Goal: Task Accomplishment & Management: Manage account settings

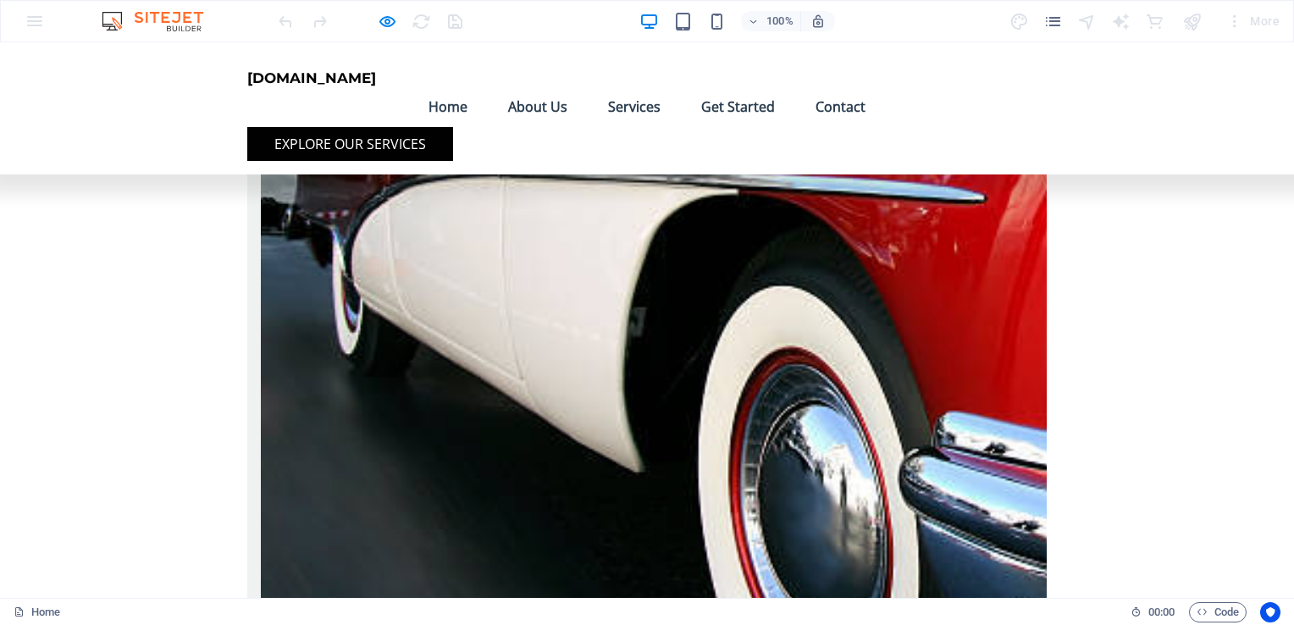
scroll to position [2201, 0]
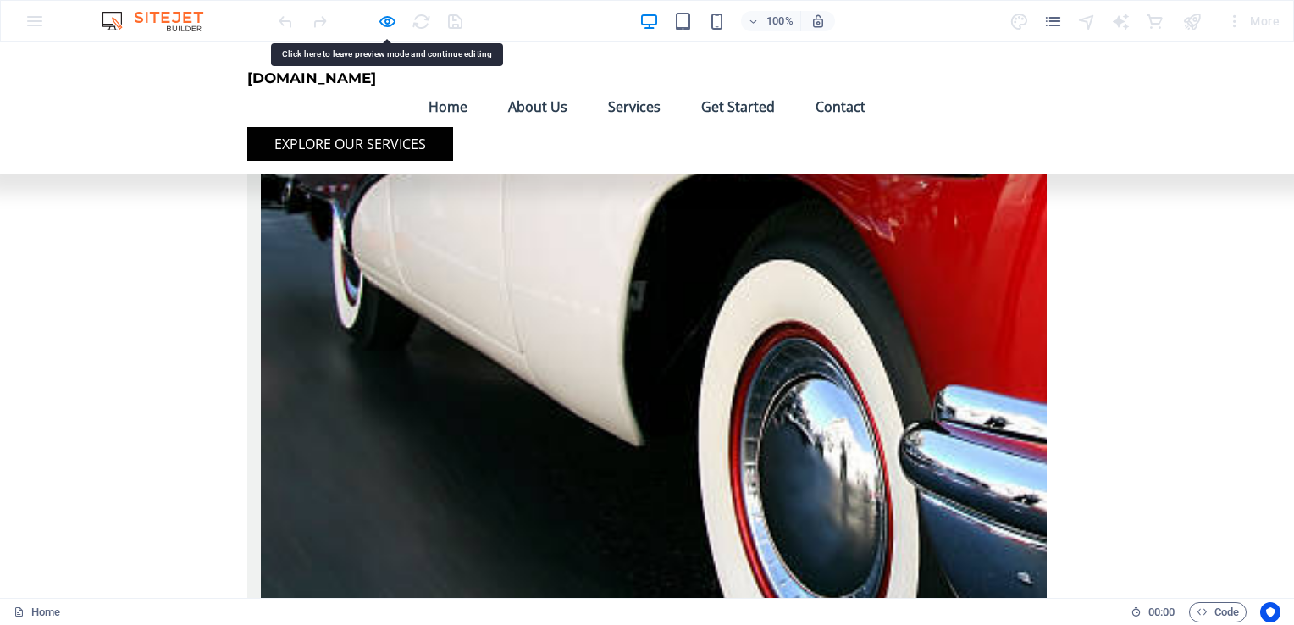
drag, startPoint x: 484, startPoint y: 398, endPoint x: 381, endPoint y: 323, distance: 127.4
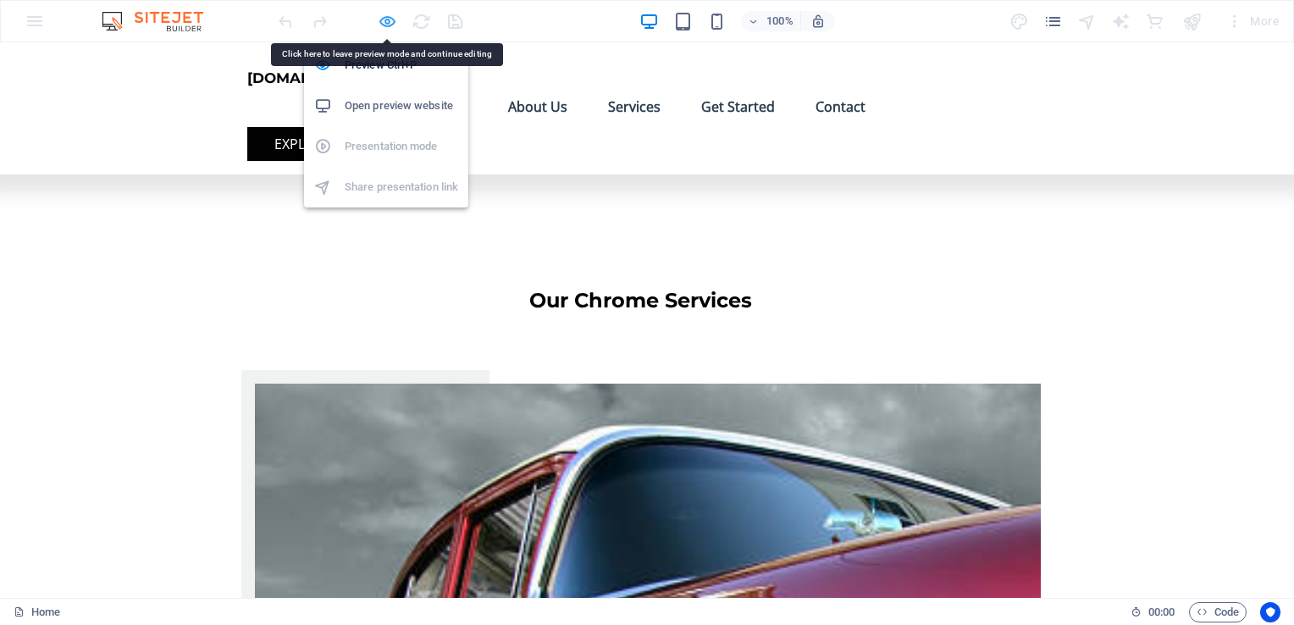
click at [387, 17] on icon "button" at bounding box center [387, 21] width 19 height 19
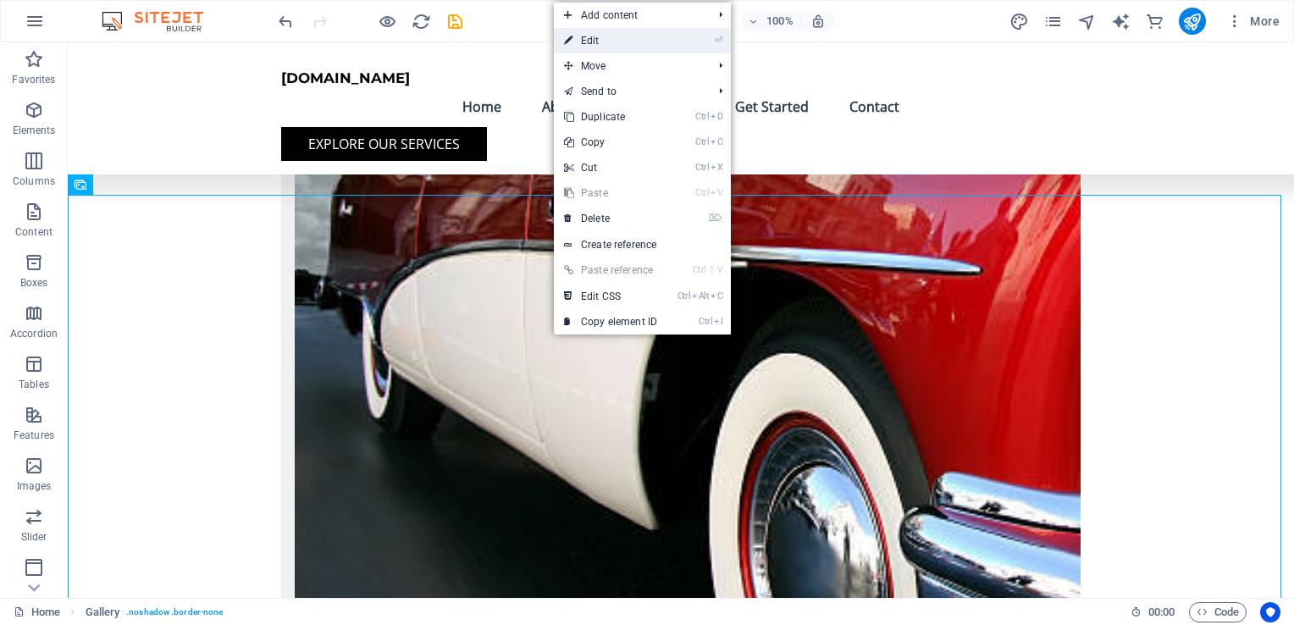
click at [593, 42] on link "⏎ Edit" at bounding box center [610, 40] width 113 height 25
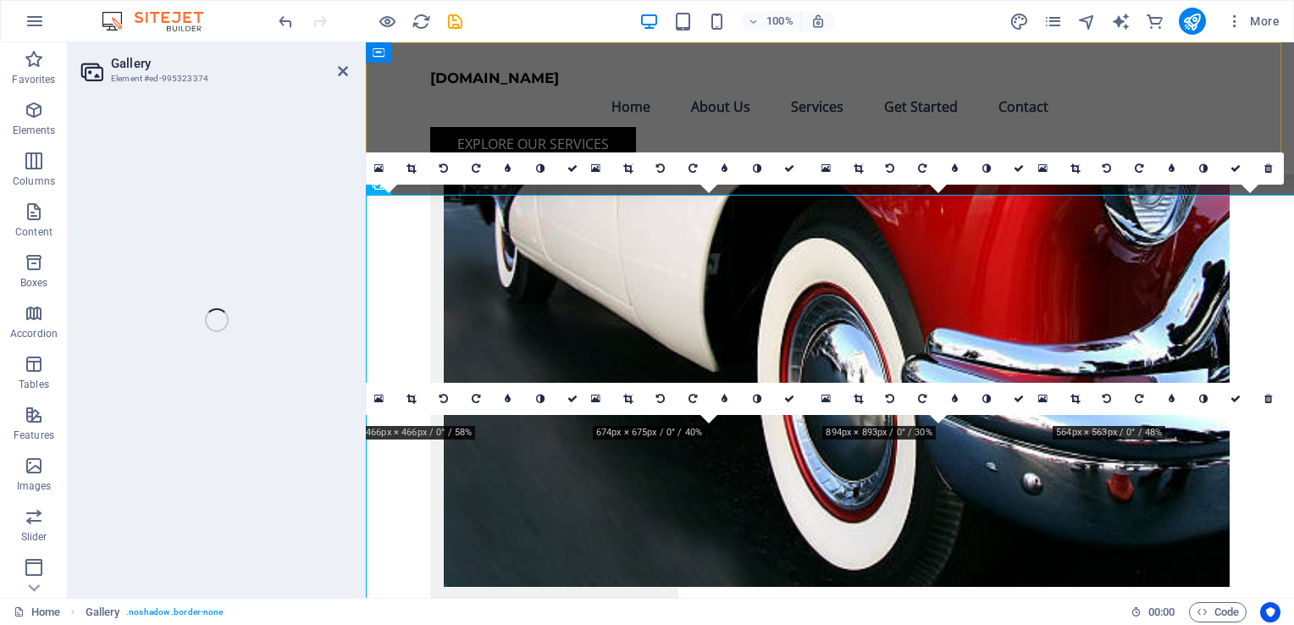
select select "4"
select select "%"
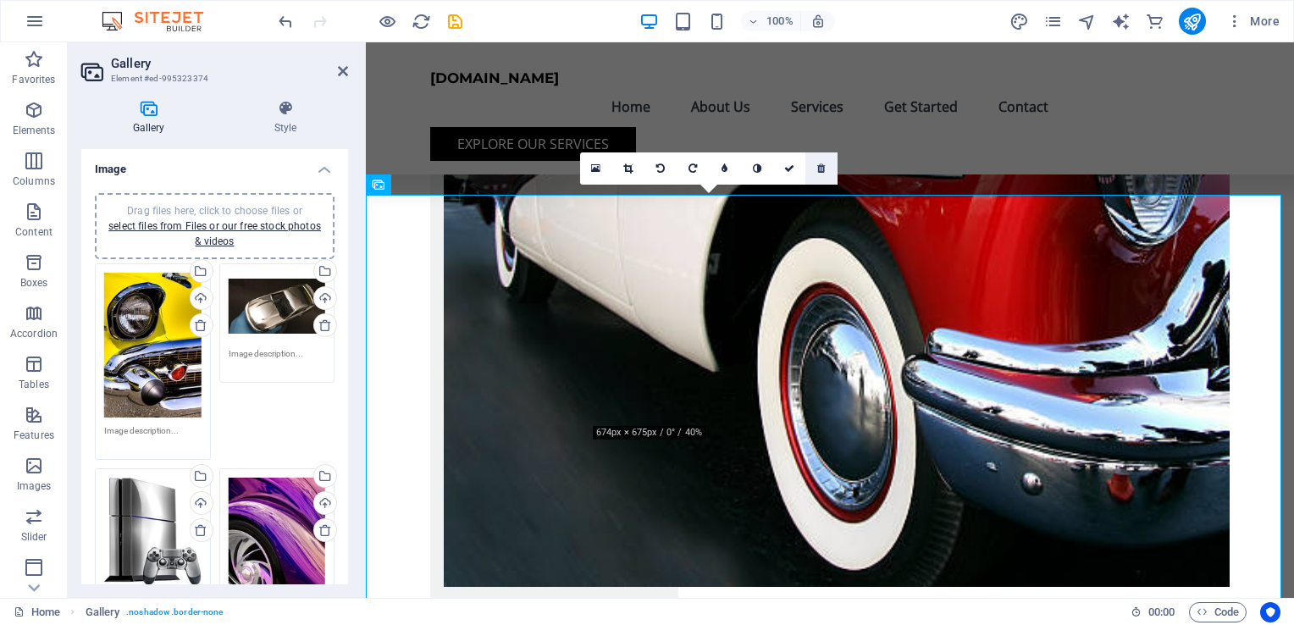
click at [824, 173] on link at bounding box center [821, 168] width 32 height 32
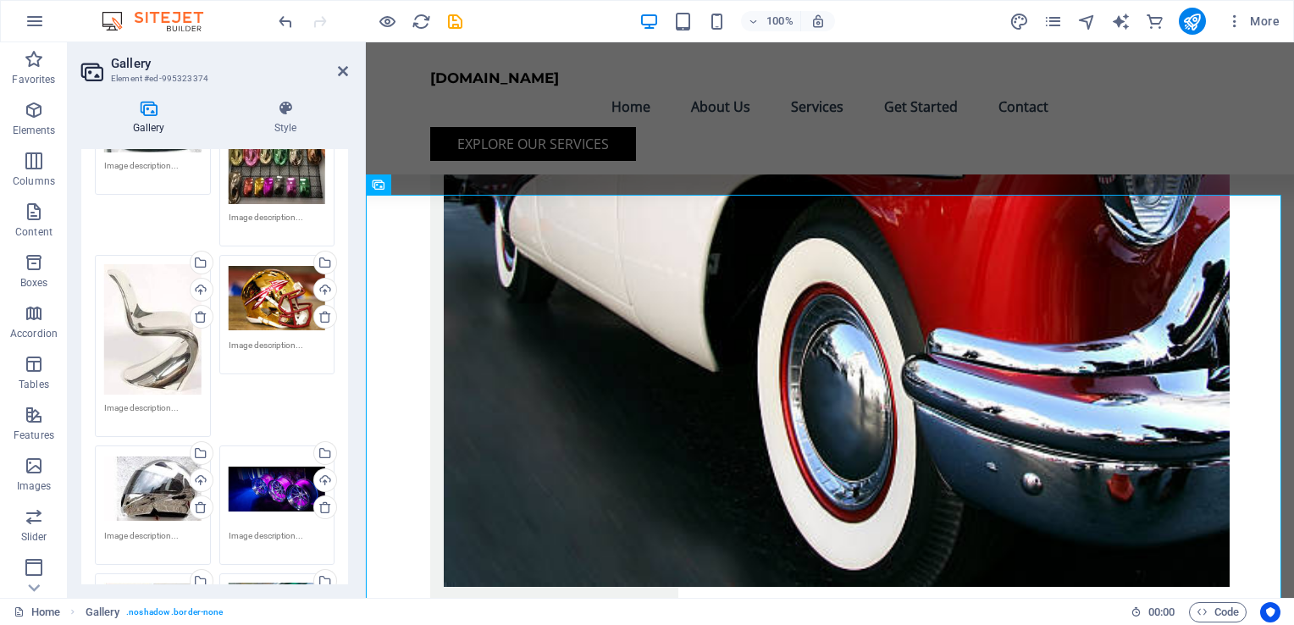
scroll to position [593, 0]
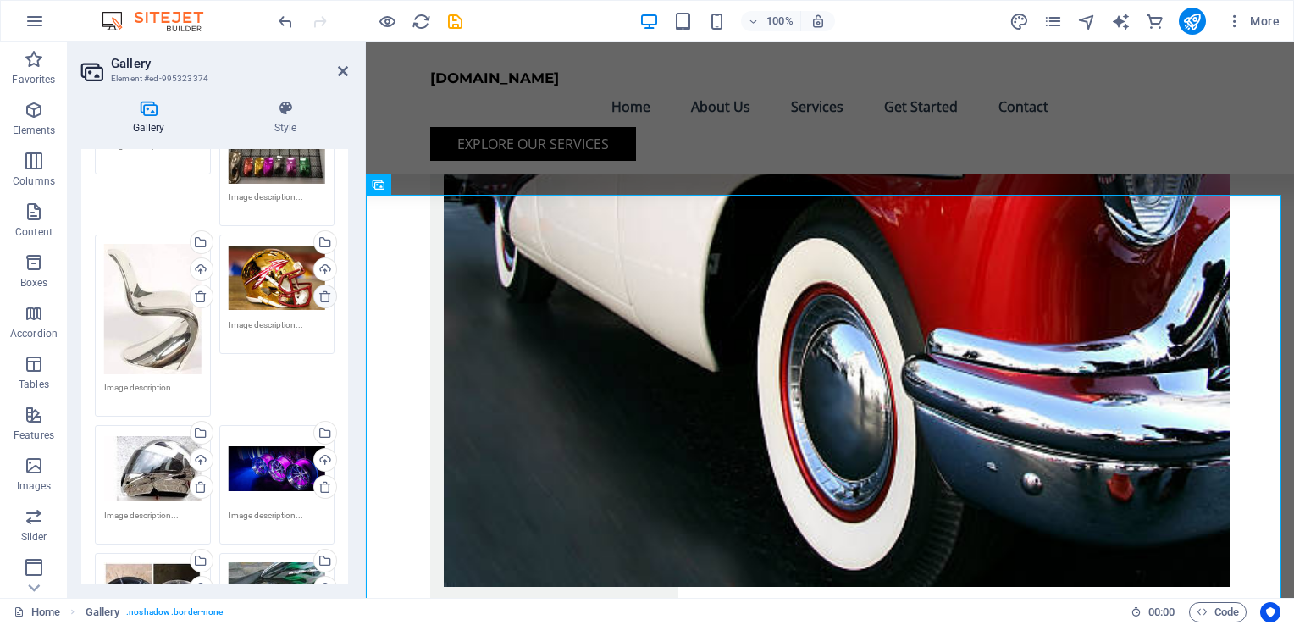
click at [320, 290] on icon at bounding box center [325, 297] width 14 height 14
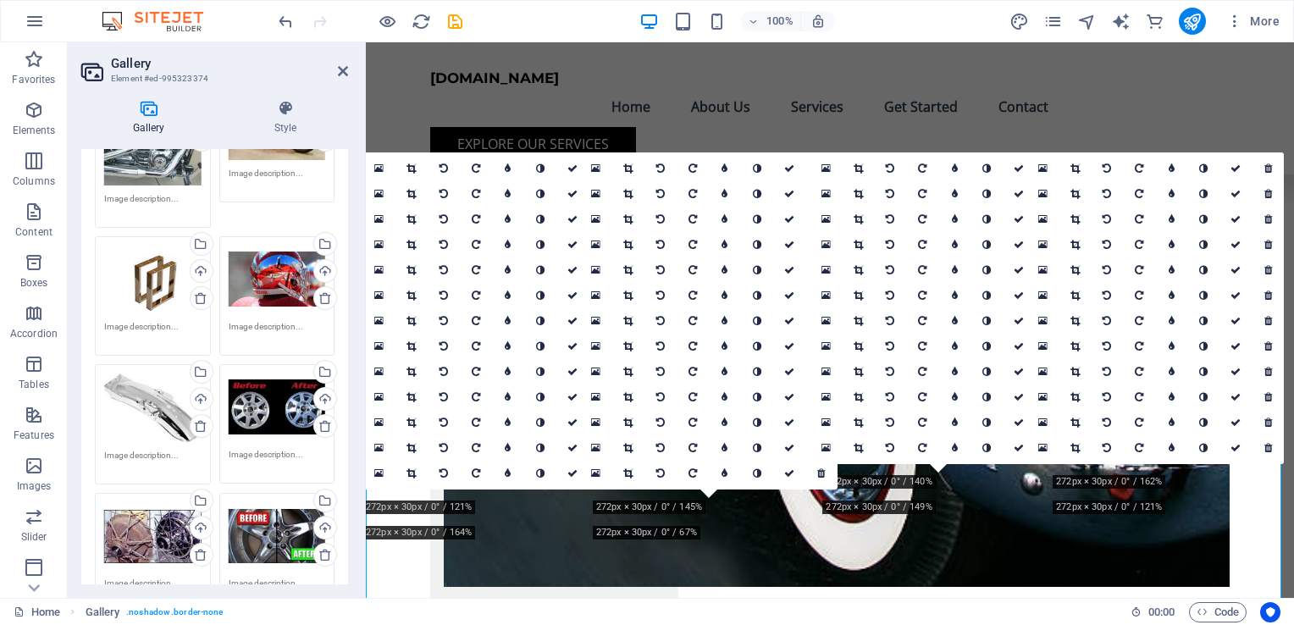
scroll to position [1185, 0]
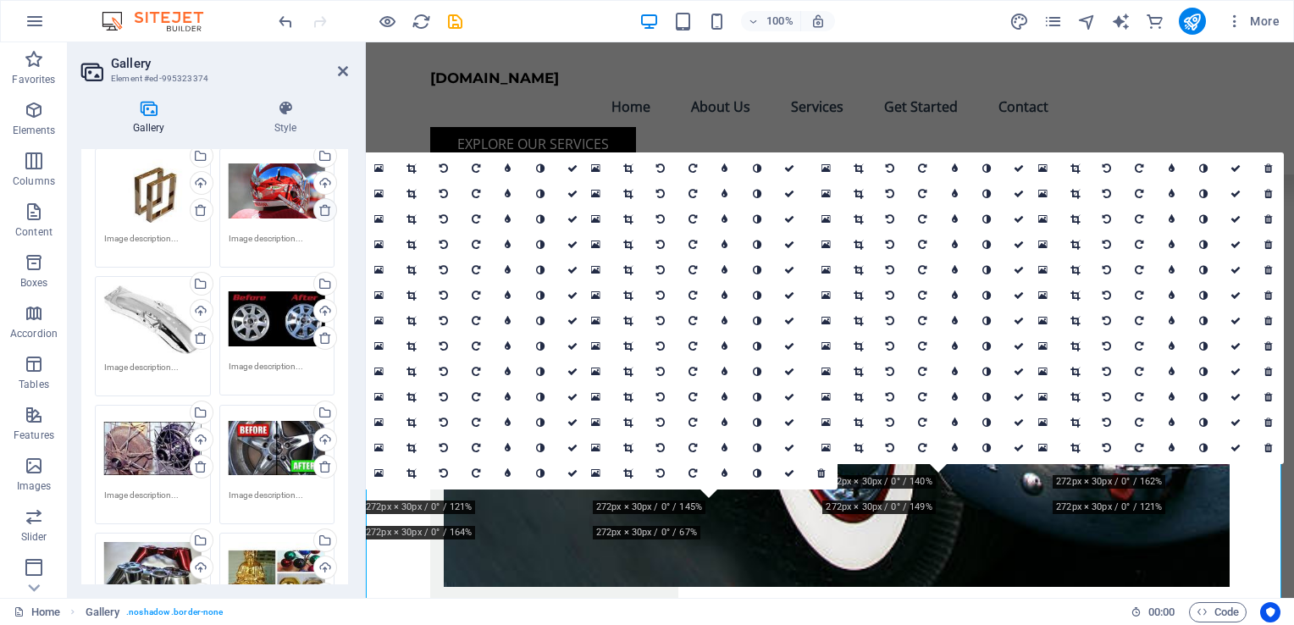
click at [322, 203] on icon at bounding box center [325, 210] width 14 height 14
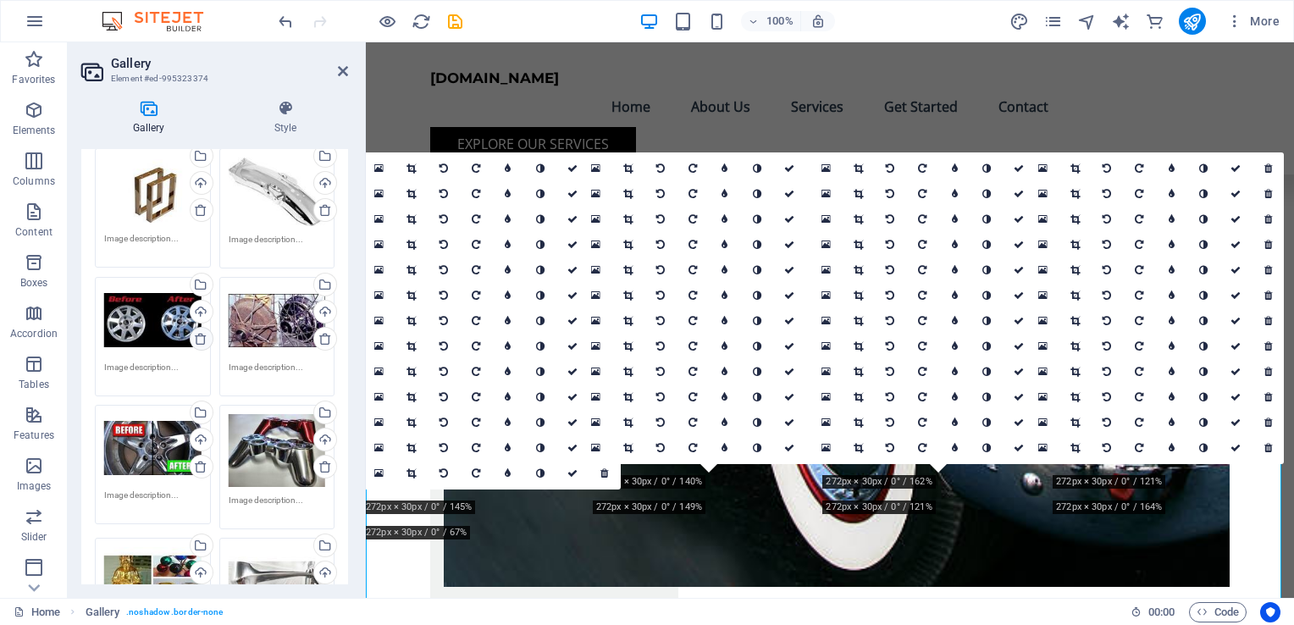
click at [197, 332] on icon at bounding box center [201, 339] width 14 height 14
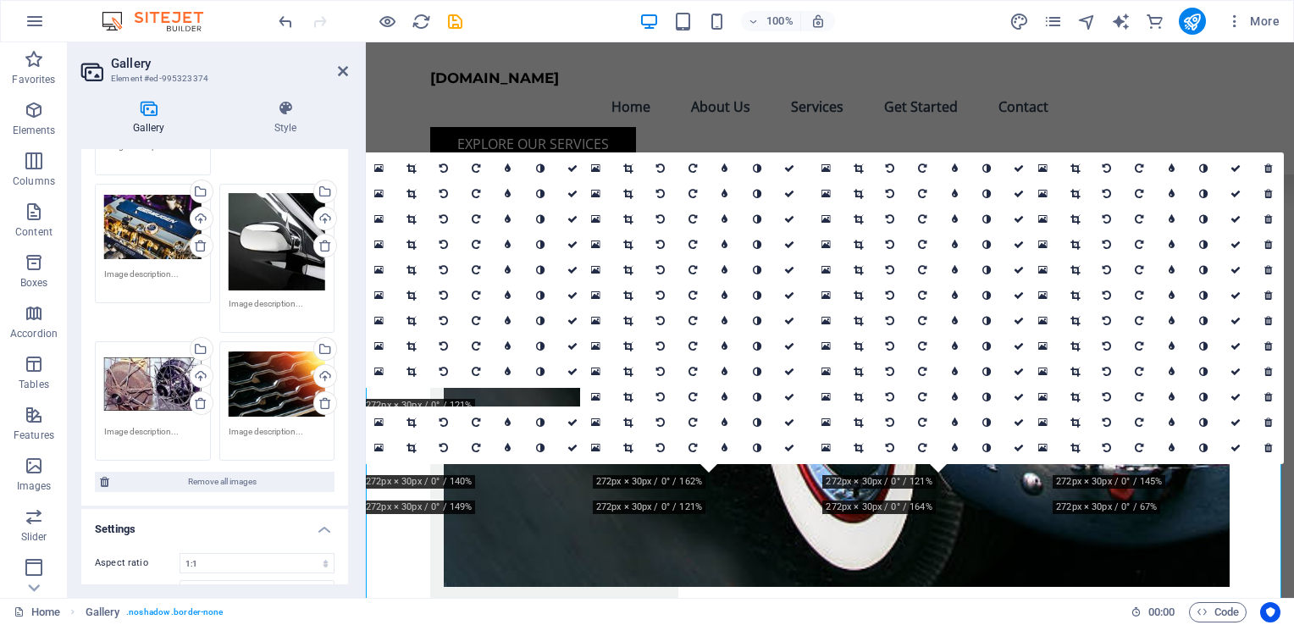
scroll to position [3513, 0]
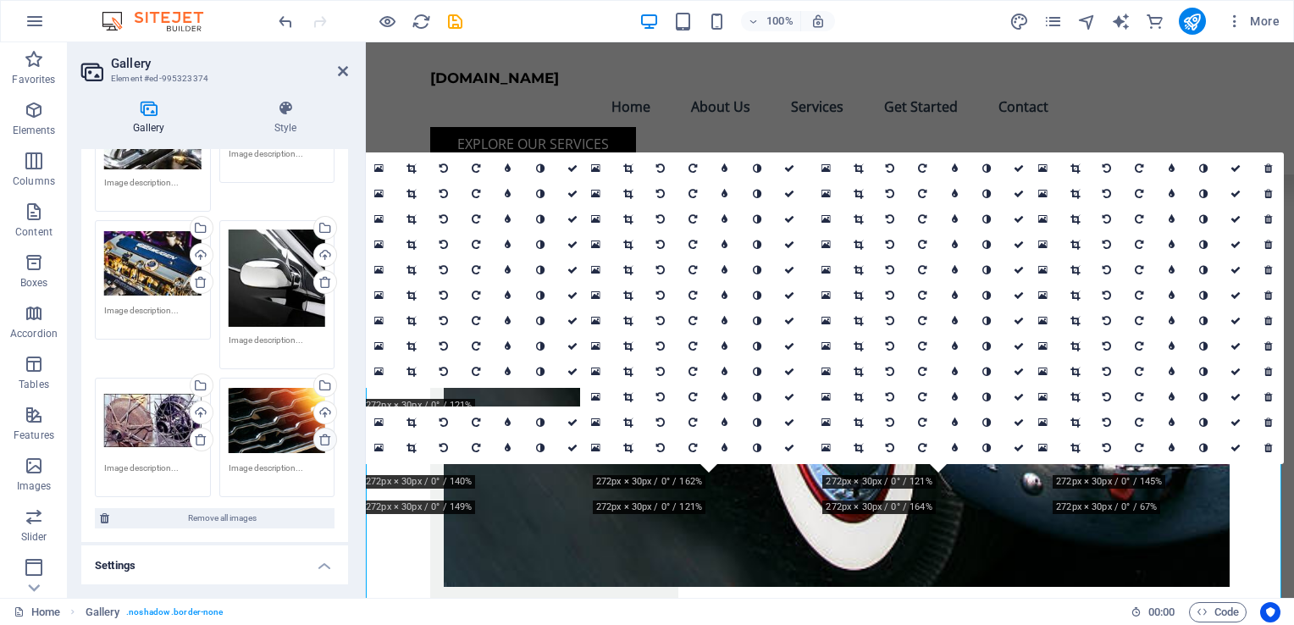
click at [318, 433] on icon at bounding box center [325, 440] width 14 height 14
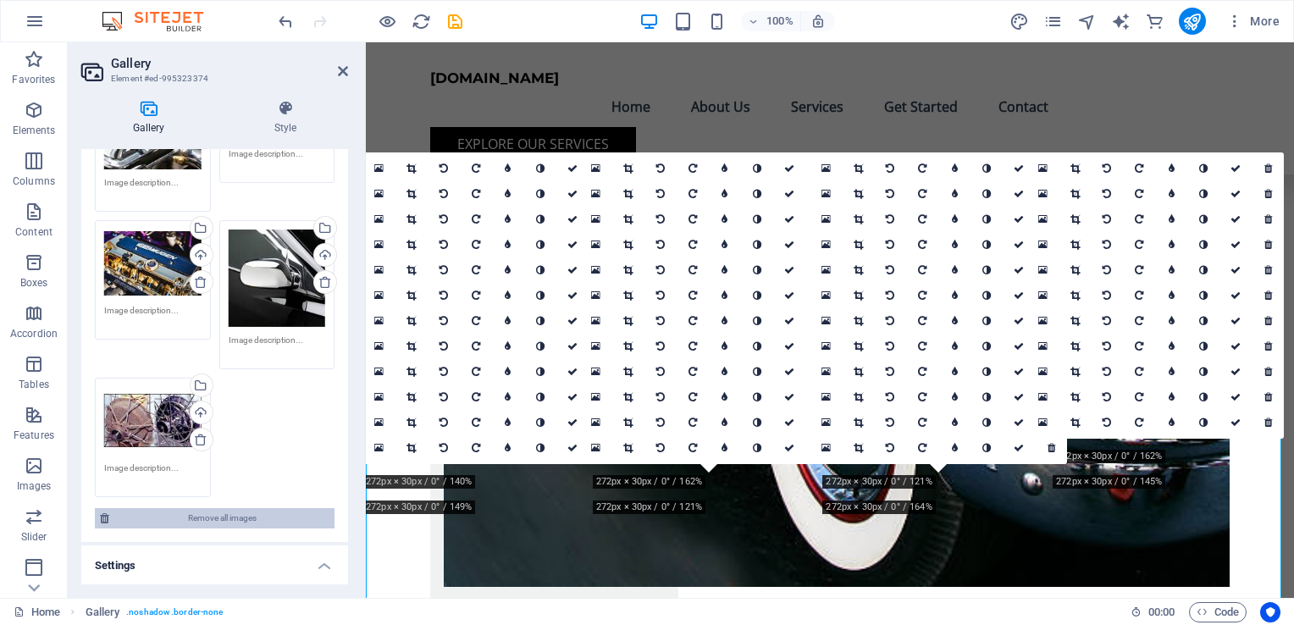
click at [216, 508] on span "Remove all images" at bounding box center [221, 518] width 215 height 20
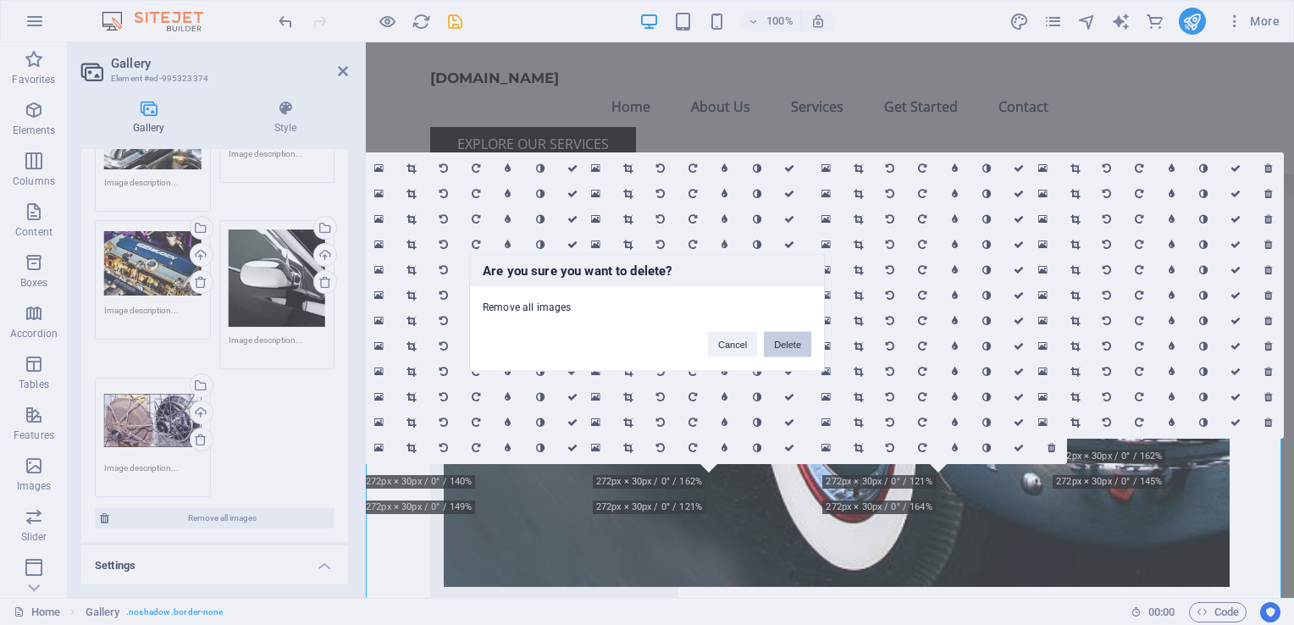
click at [788, 349] on button "Delete" at bounding box center [787, 344] width 47 height 25
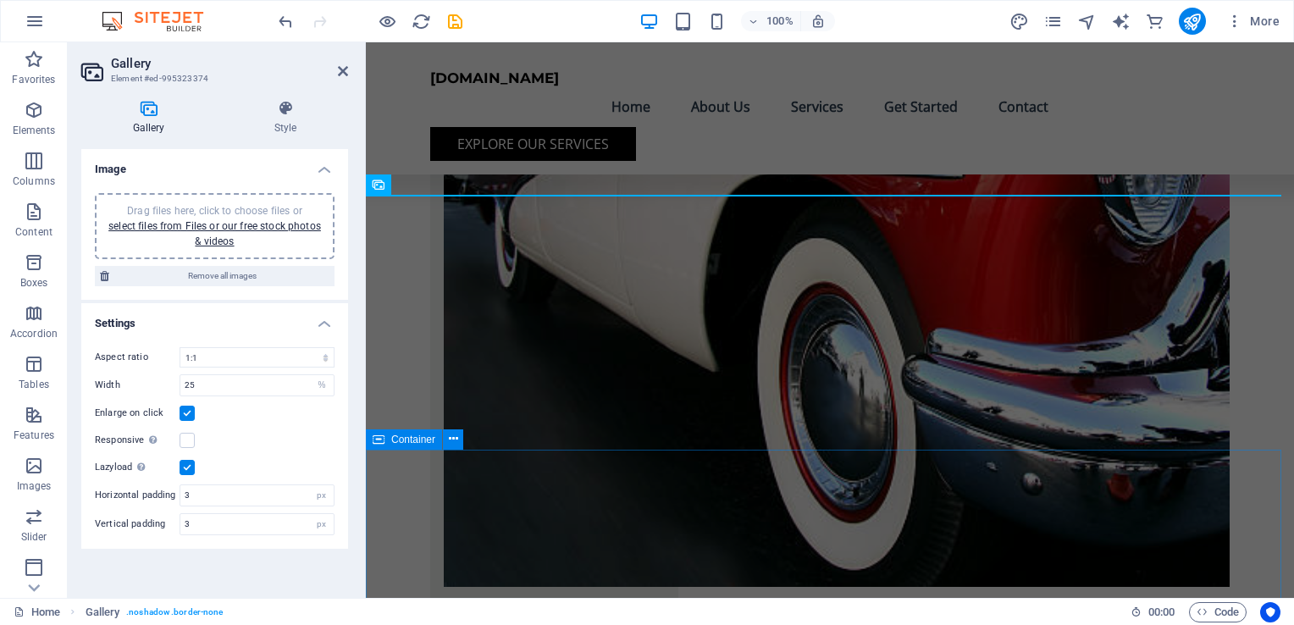
scroll to position [0, 0]
click at [245, 206] on span "Drag files here, click to choose files or select files from Files or our free s…" at bounding box center [214, 226] width 213 height 42
click at [143, 112] on icon at bounding box center [148, 108] width 135 height 17
click at [177, 210] on span "Drag files here, click to choose files or select files from Files or our free s…" at bounding box center [214, 226] width 213 height 42
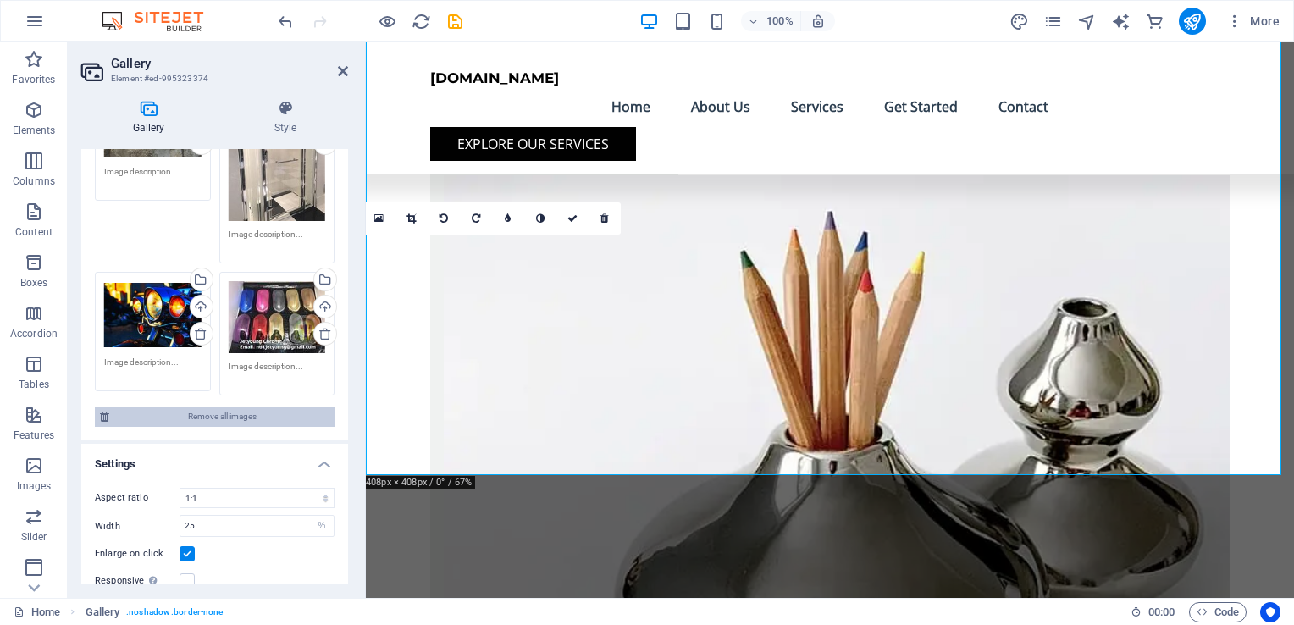
scroll to position [1524, 0]
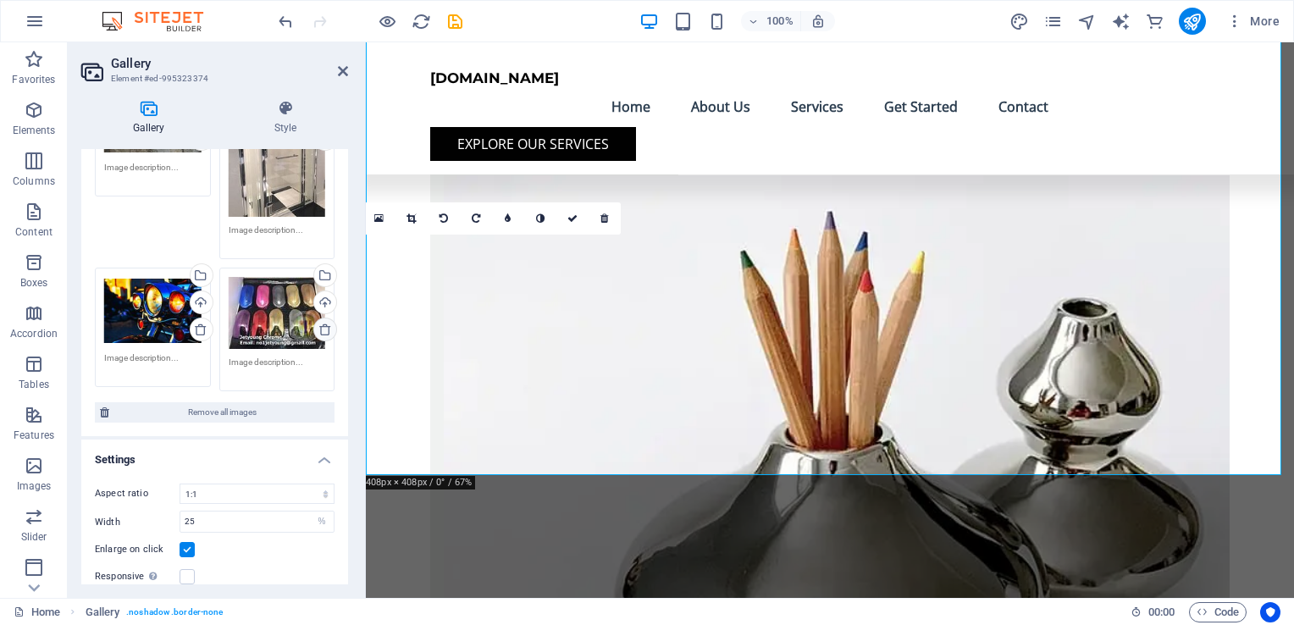
click at [323, 323] on icon at bounding box center [325, 330] width 14 height 14
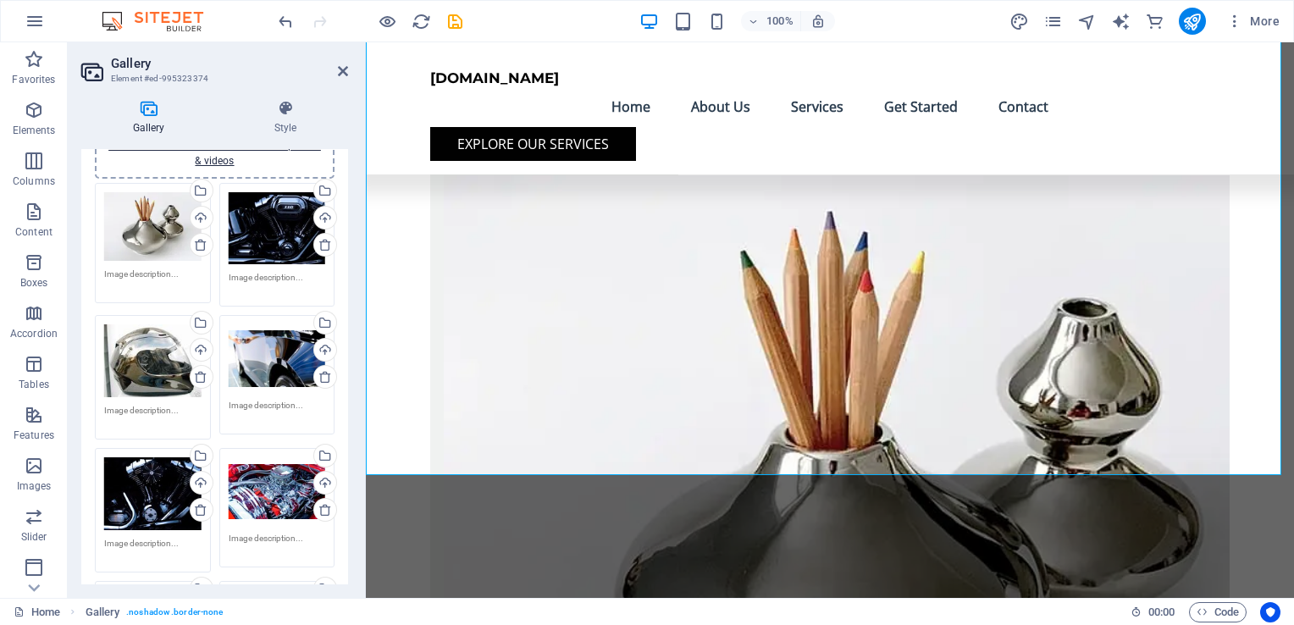
scroll to position [0, 0]
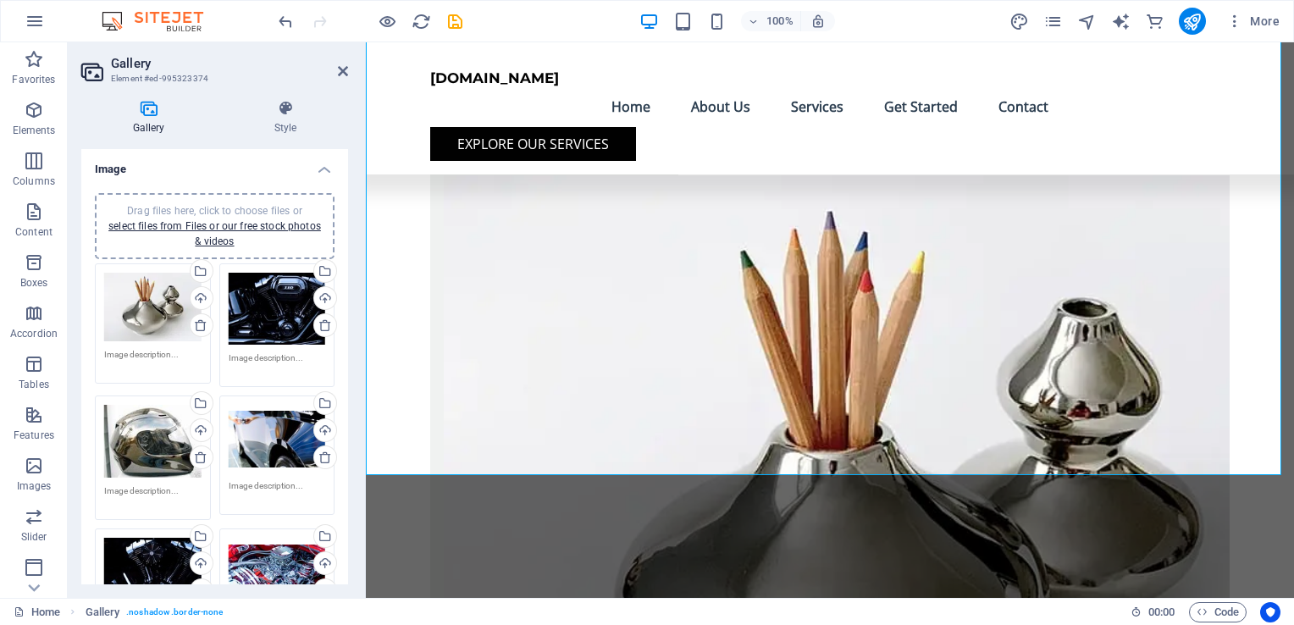
click at [200, 212] on span "Drag files here, click to choose files or select files from Files or our free s…" at bounding box center [214, 226] width 213 height 42
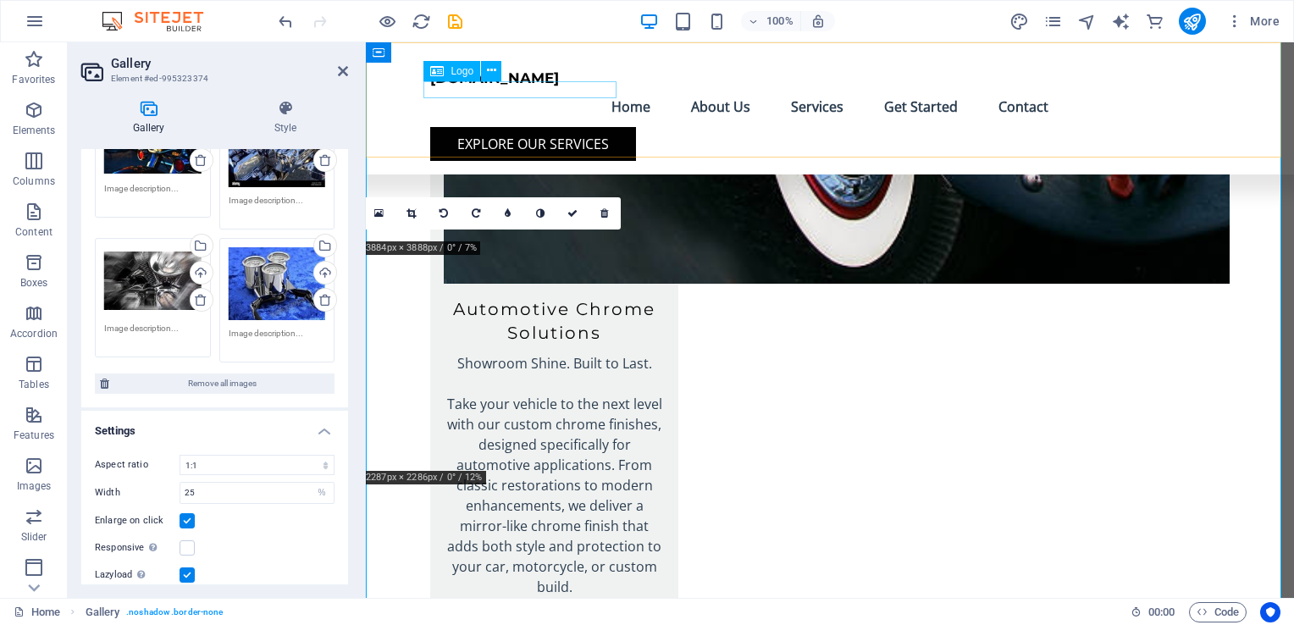
scroll to position [2371, 0]
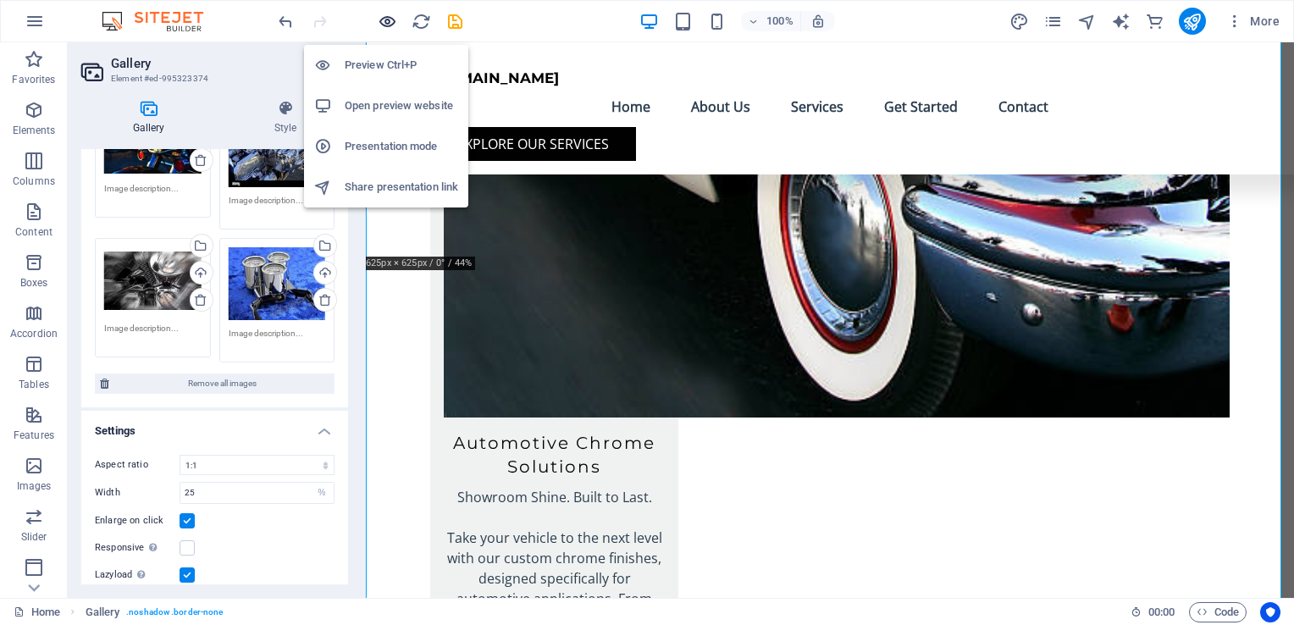
click at [381, 20] on icon "button" at bounding box center [387, 21] width 19 height 19
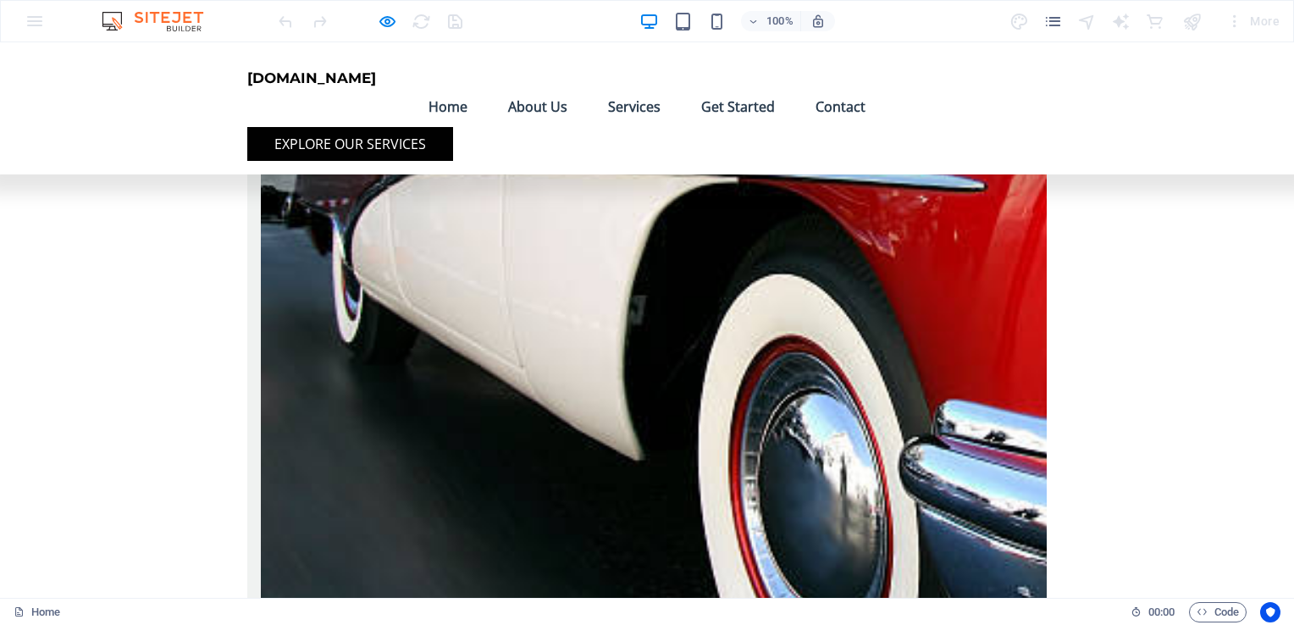
scroll to position [2201, 0]
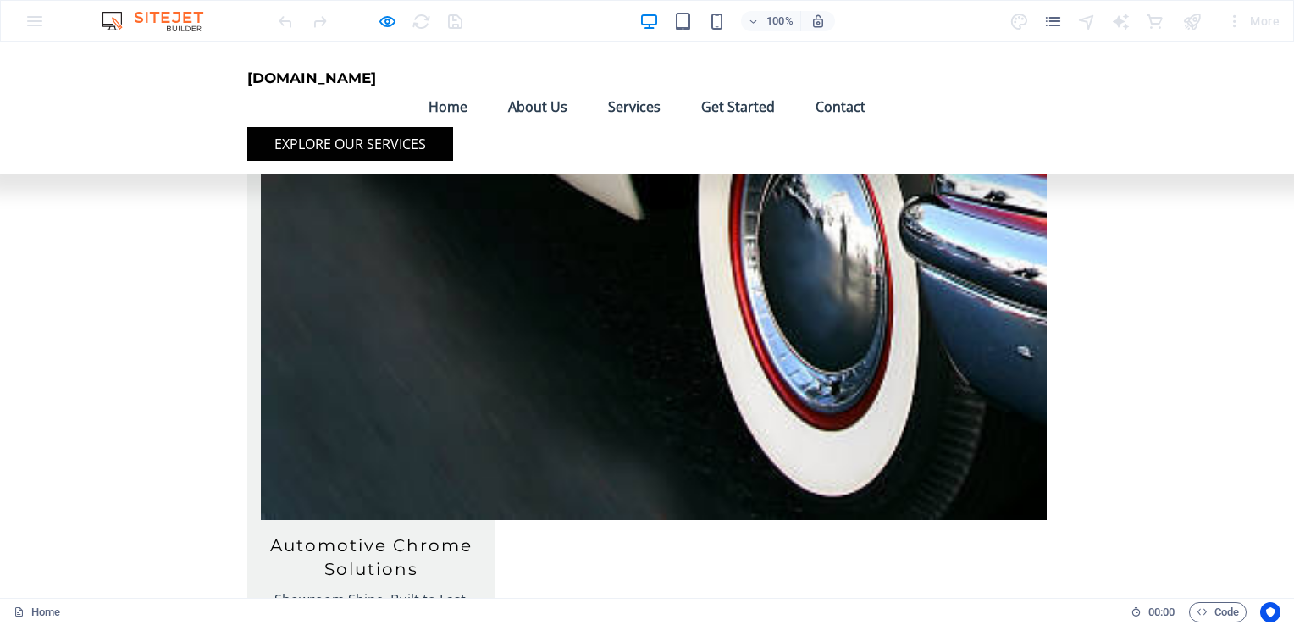
scroll to position [2455, 0]
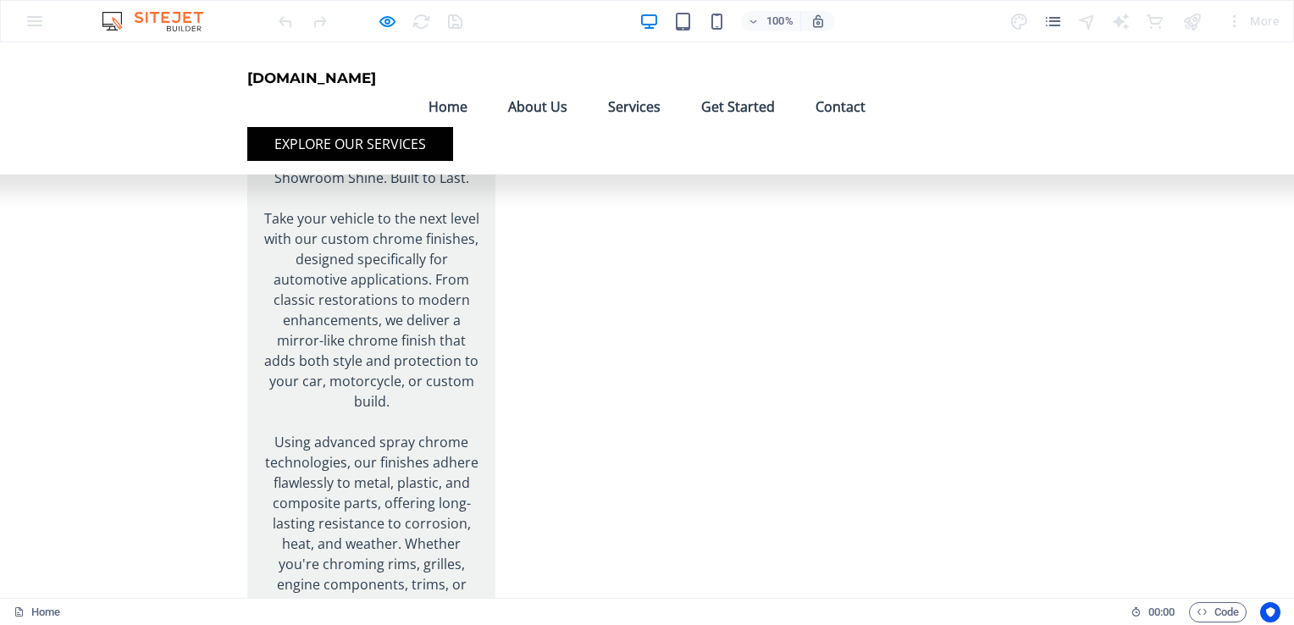
scroll to position [2879, 0]
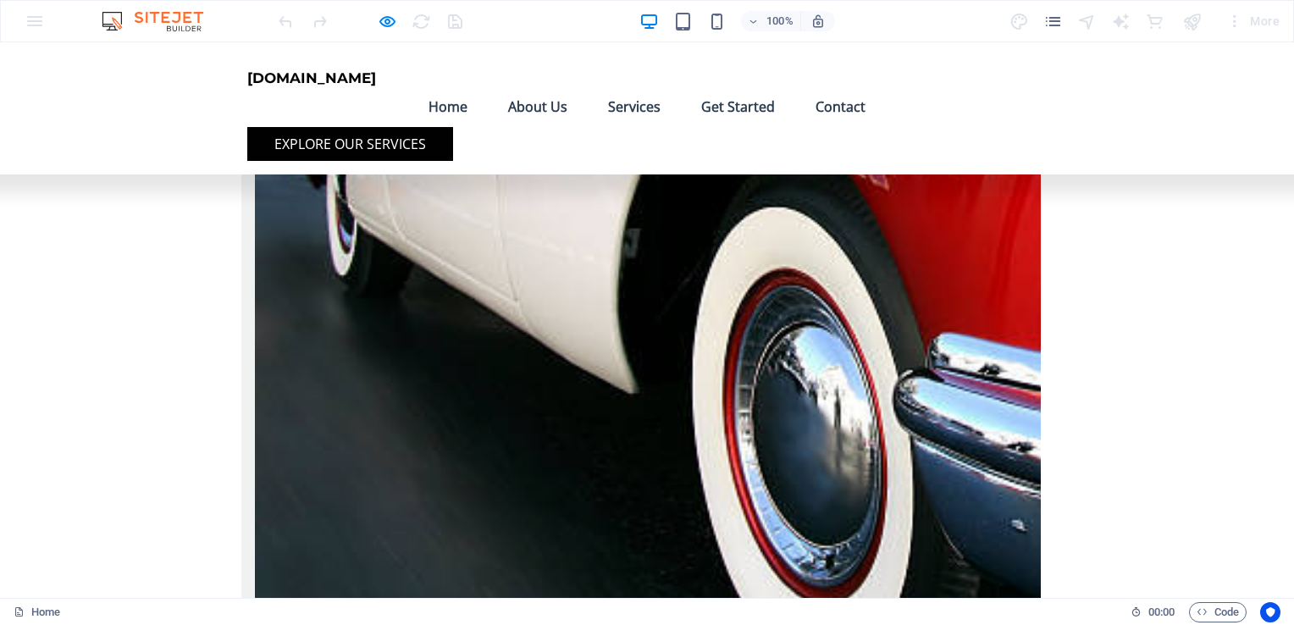
drag, startPoint x: 708, startPoint y: 384, endPoint x: 599, endPoint y: 334, distance: 119.3
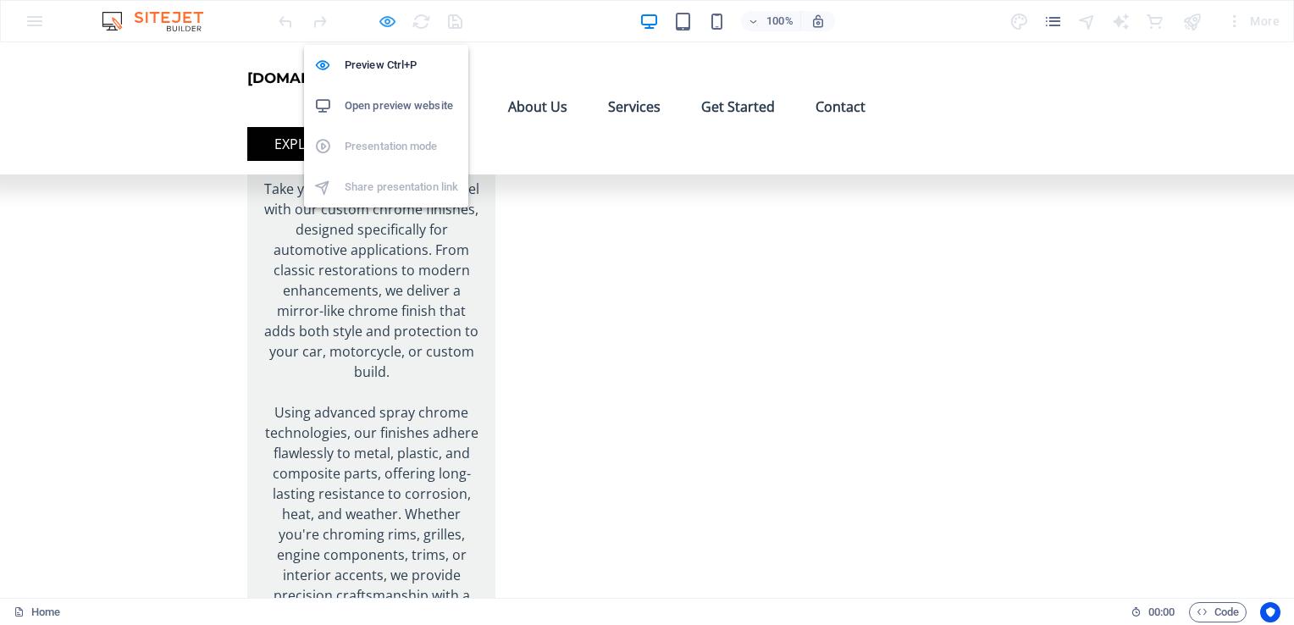
drag, startPoint x: 56, startPoint y: 218, endPoint x: 385, endPoint y: 25, distance: 382.2
click at [385, 25] on icon "button" at bounding box center [387, 21] width 19 height 19
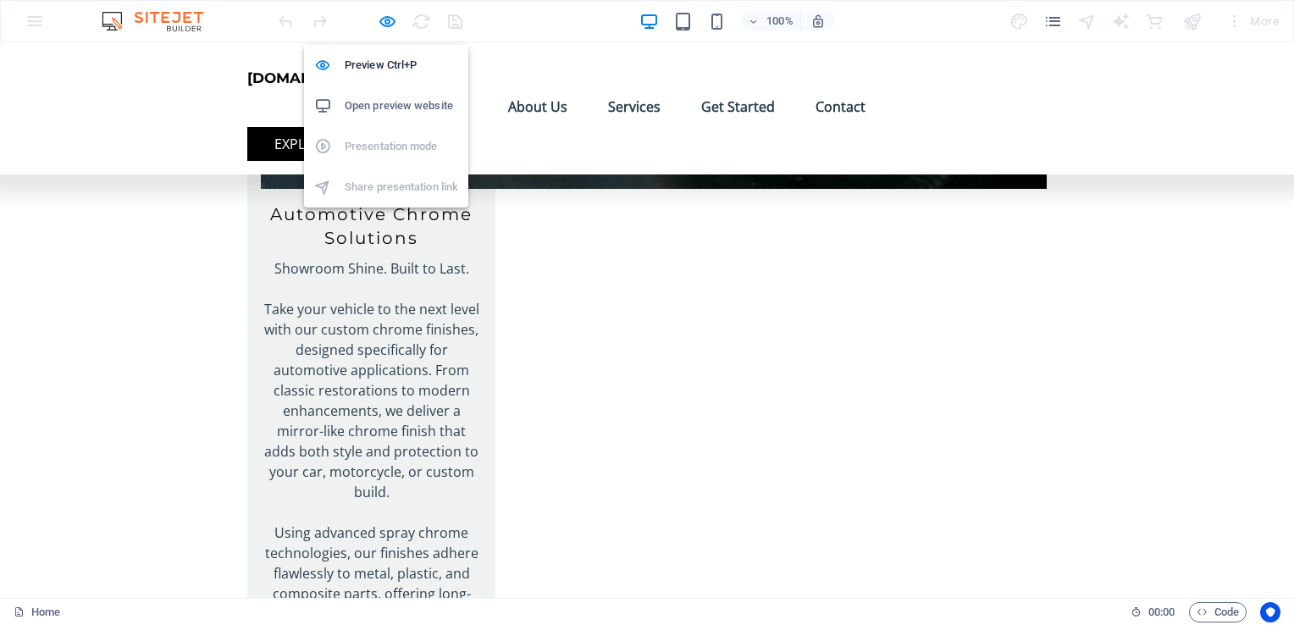
select select "4"
select select "%"
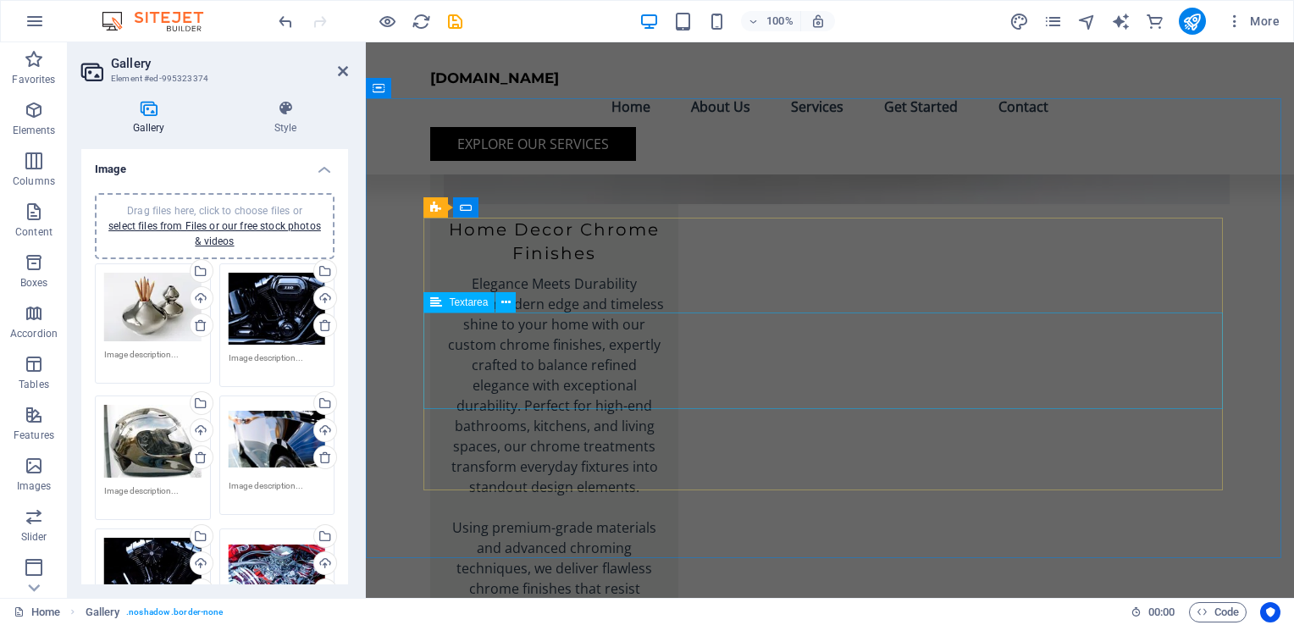
scroll to position [3508, 0]
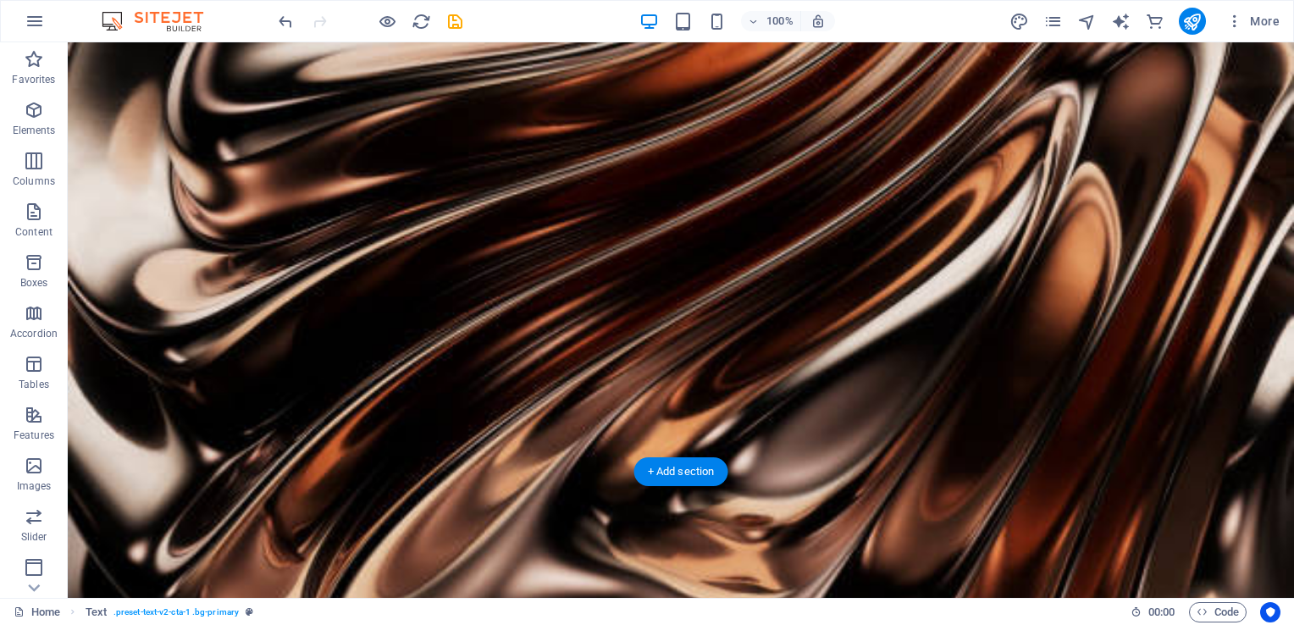
scroll to position [0, 0]
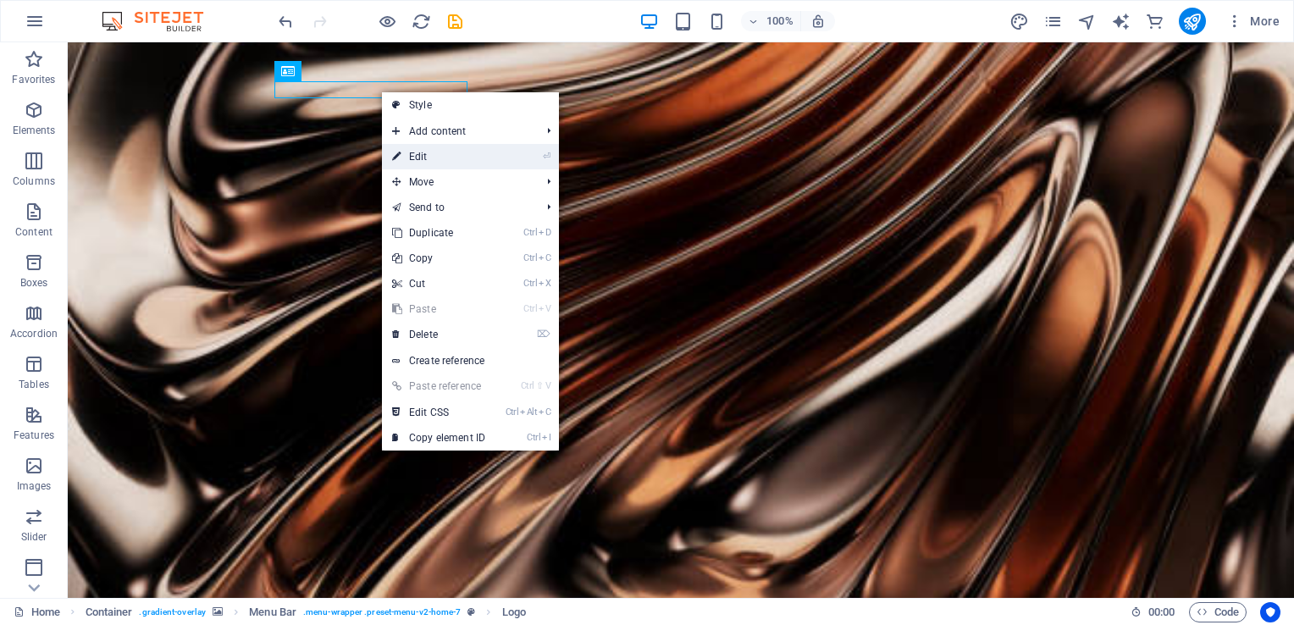
click at [417, 157] on link "⏎ Edit" at bounding box center [438, 156] width 113 height 25
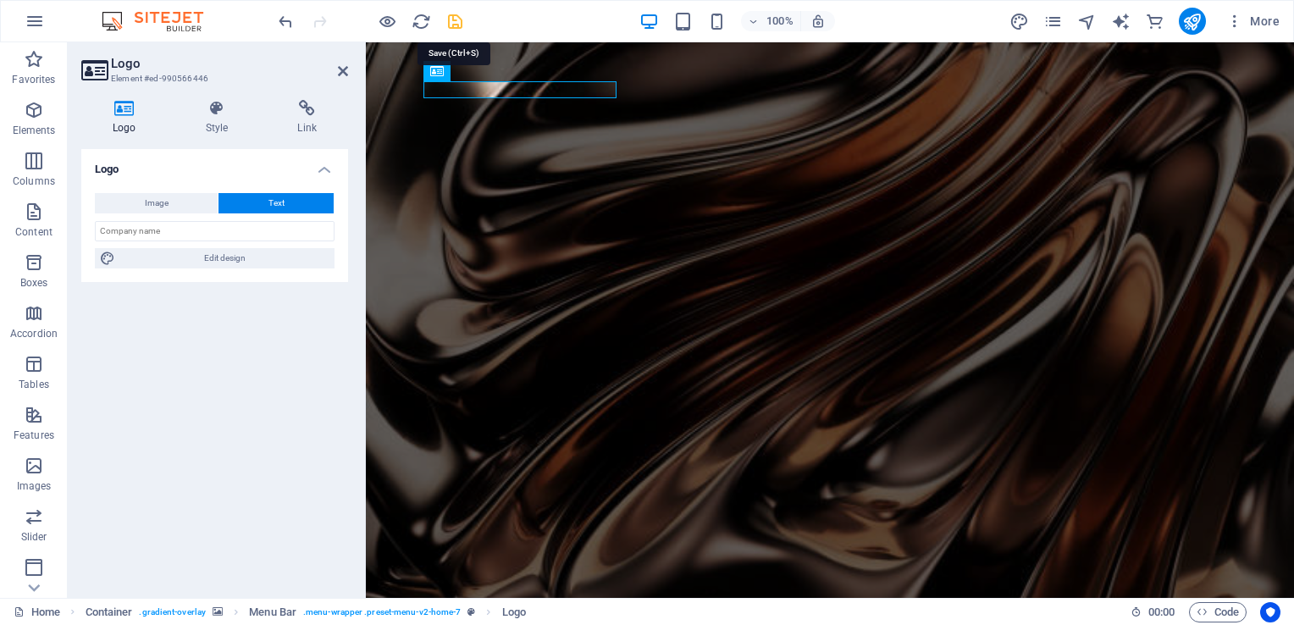
drag, startPoint x: 455, startPoint y: 20, endPoint x: 183, endPoint y: 139, distance: 296.5
click at [455, 20] on icon "save" at bounding box center [454, 21] width 19 height 19
checkbox input "false"
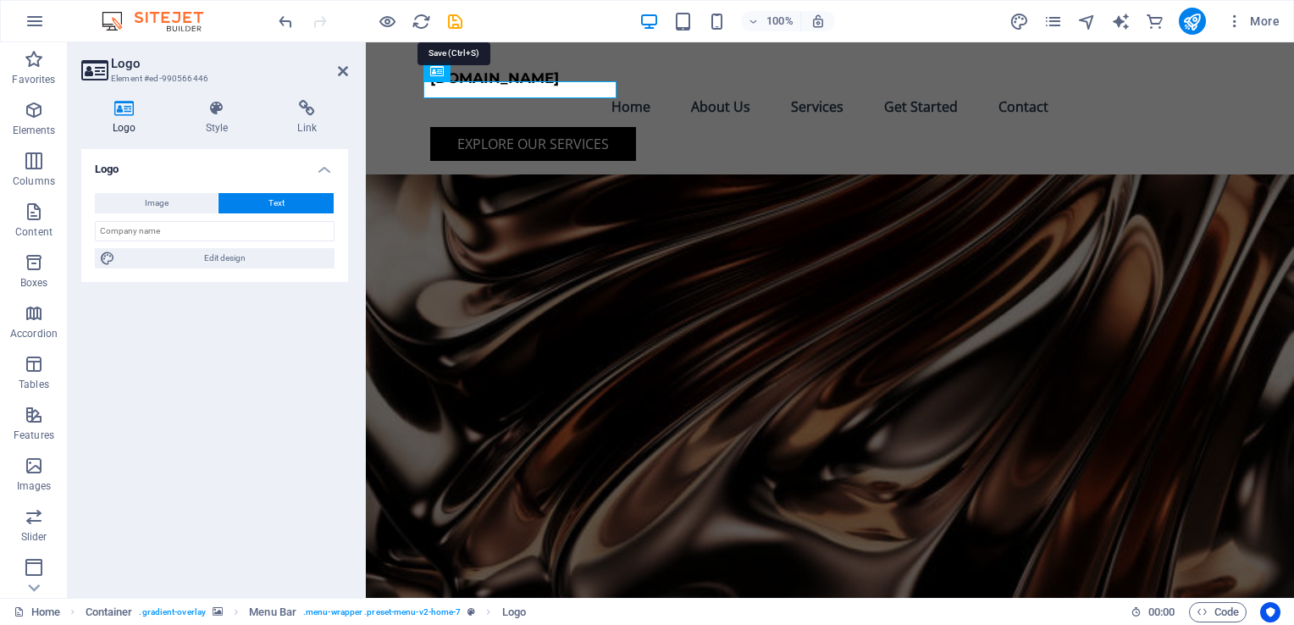
select select "4"
select select "%"
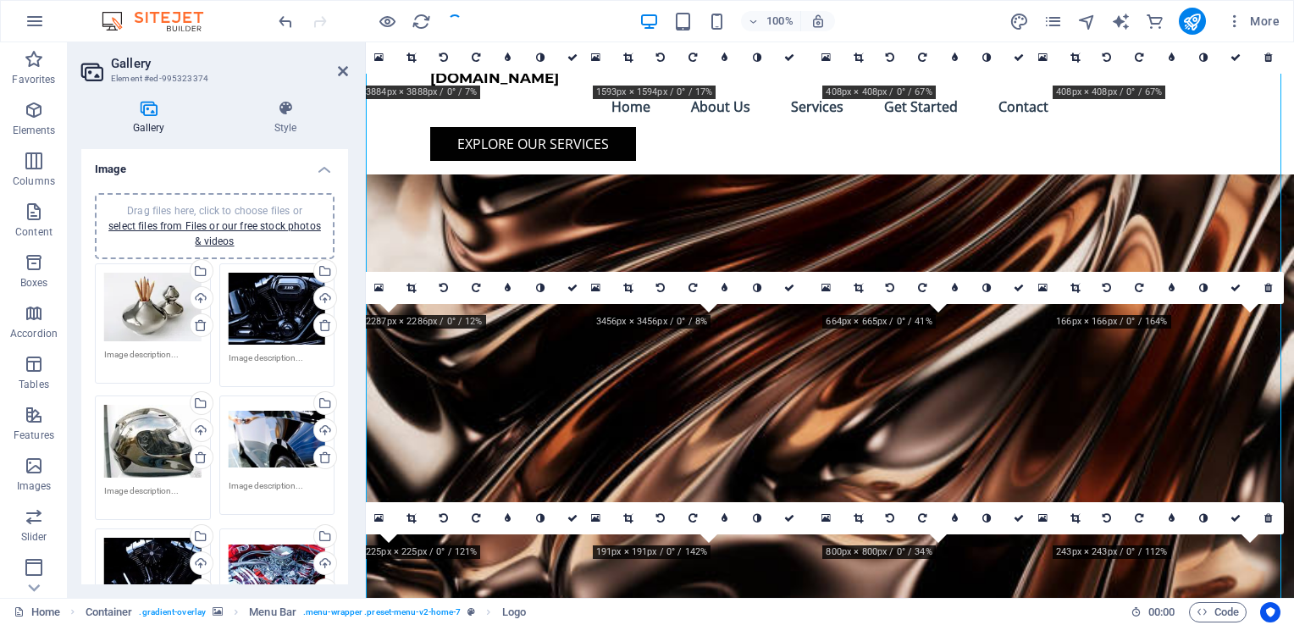
scroll to position [2772, 0]
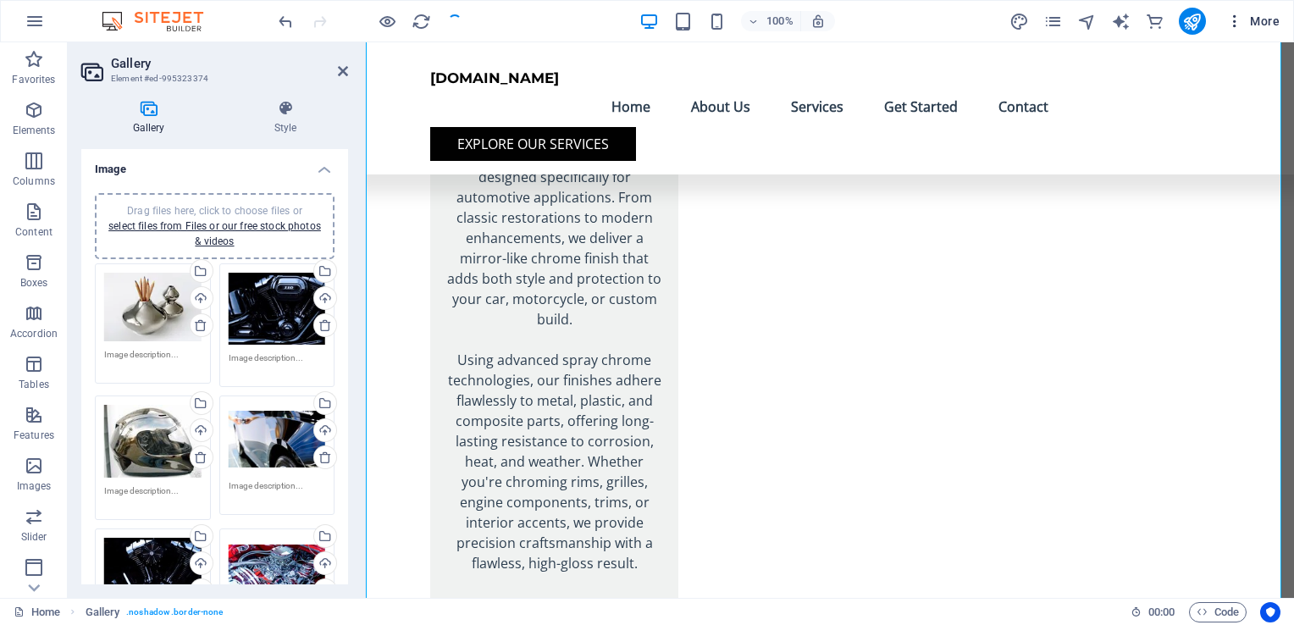
click at [1255, 21] on span "More" at bounding box center [1252, 21] width 53 height 17
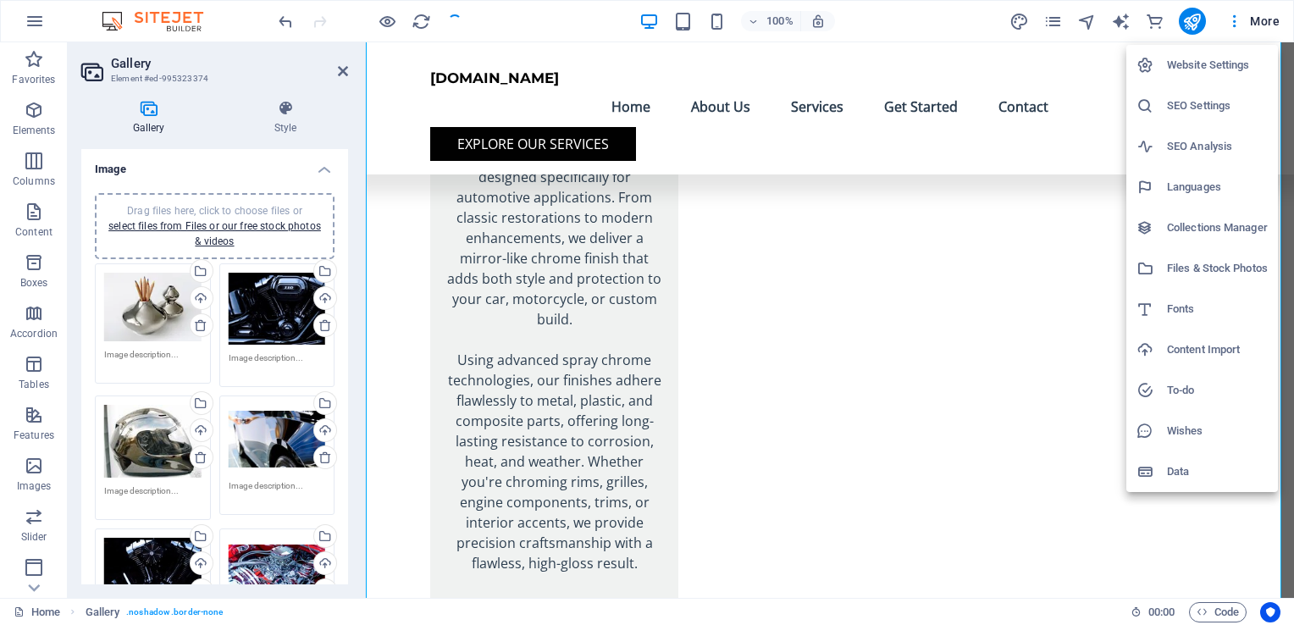
click at [1190, 68] on h6 "Website Settings" at bounding box center [1217, 65] width 101 height 20
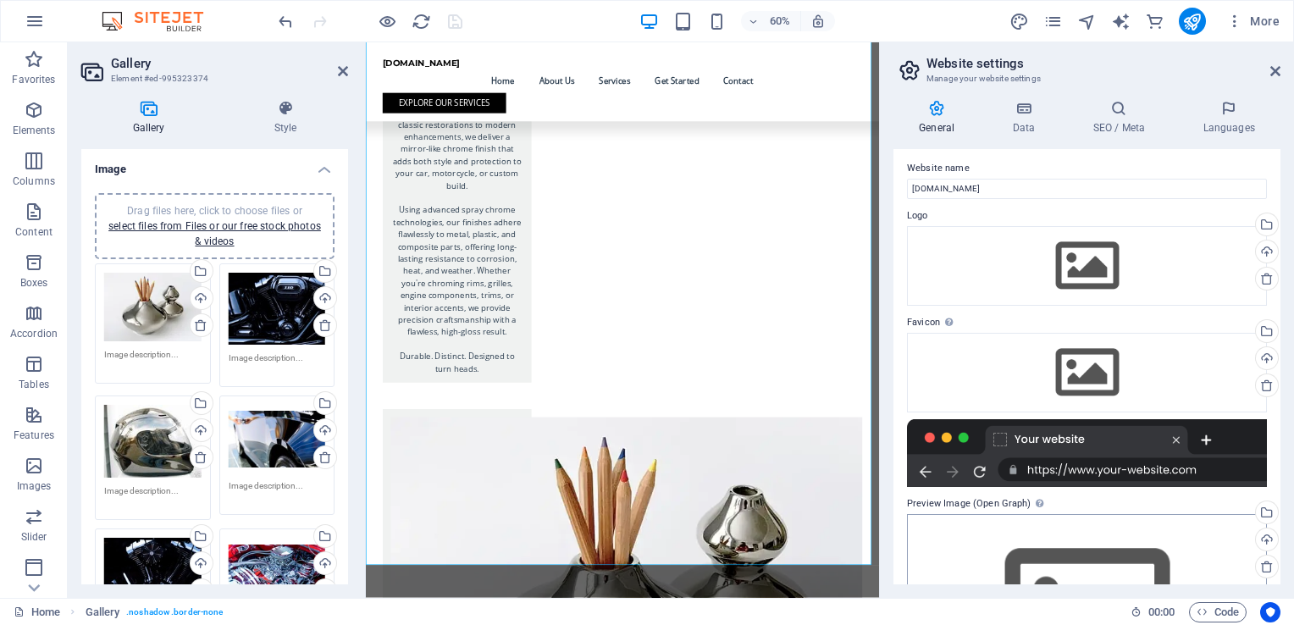
scroll to position [0, 0]
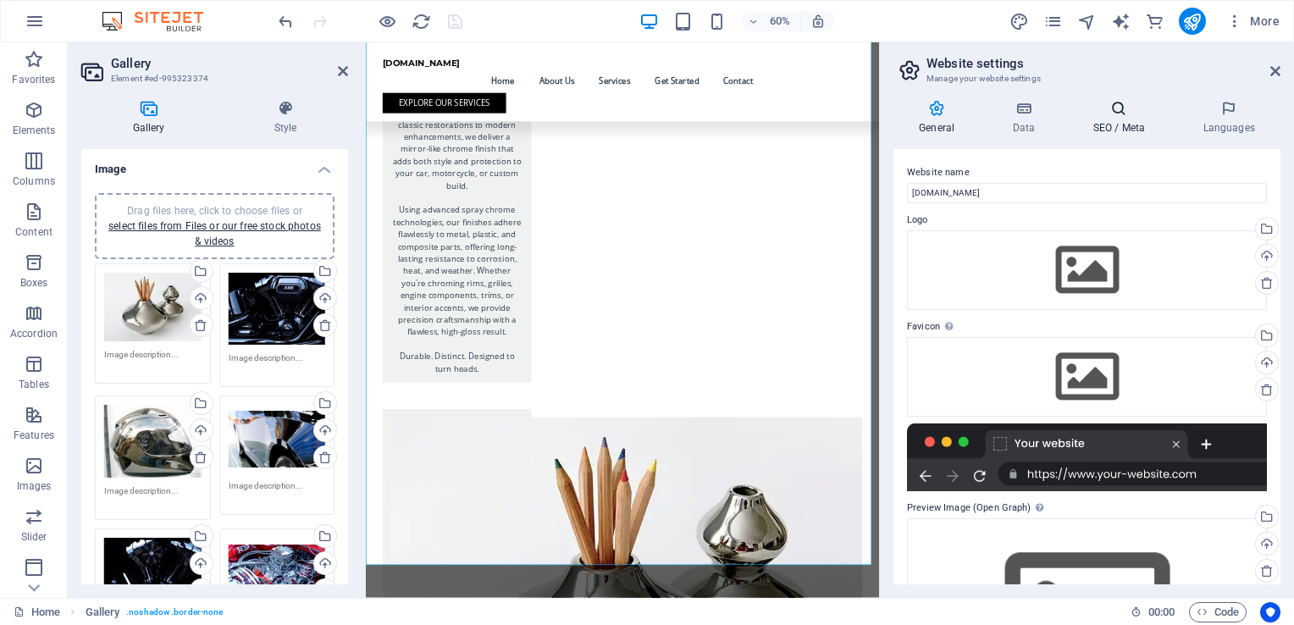
click at [1120, 120] on h4 "SEO / Meta" at bounding box center [1122, 118] width 110 height 36
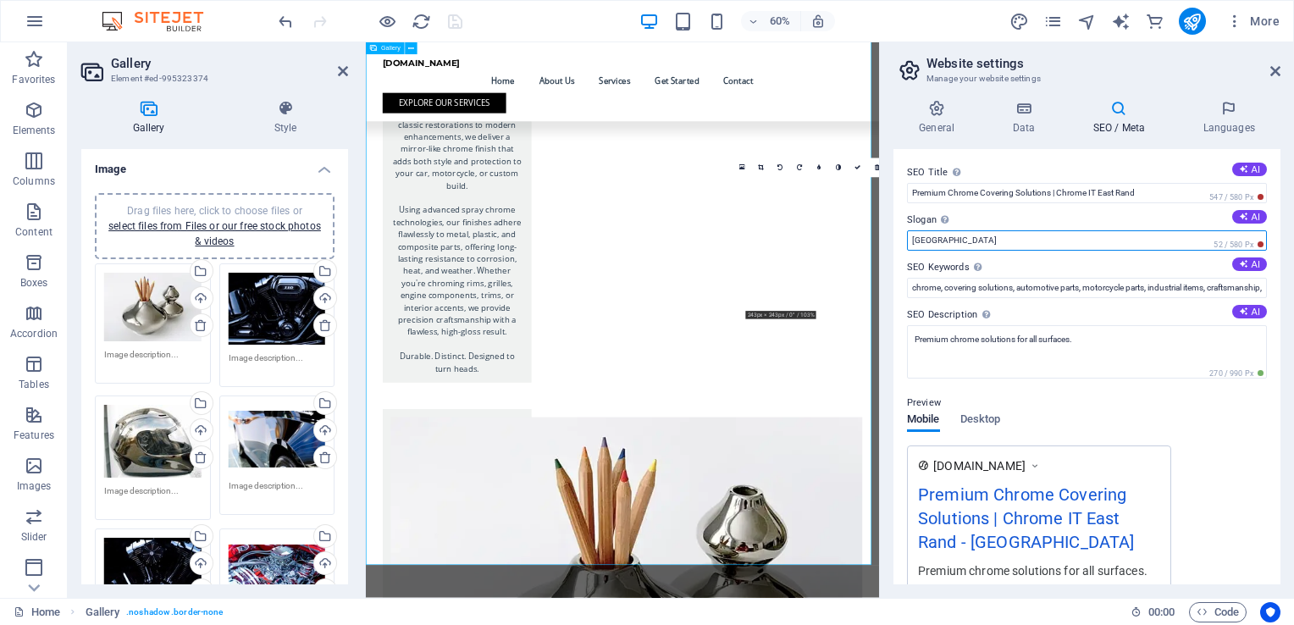
drag, startPoint x: 1328, startPoint y: 279, endPoint x: 1194, endPoint y: 374, distance: 164.0
drag, startPoint x: 962, startPoint y: 241, endPoint x: 908, endPoint y: 246, distance: 54.4
click at [908, 246] on input "[GEOGRAPHIC_DATA]" at bounding box center [1087, 240] width 360 height 20
type input "East Rand"
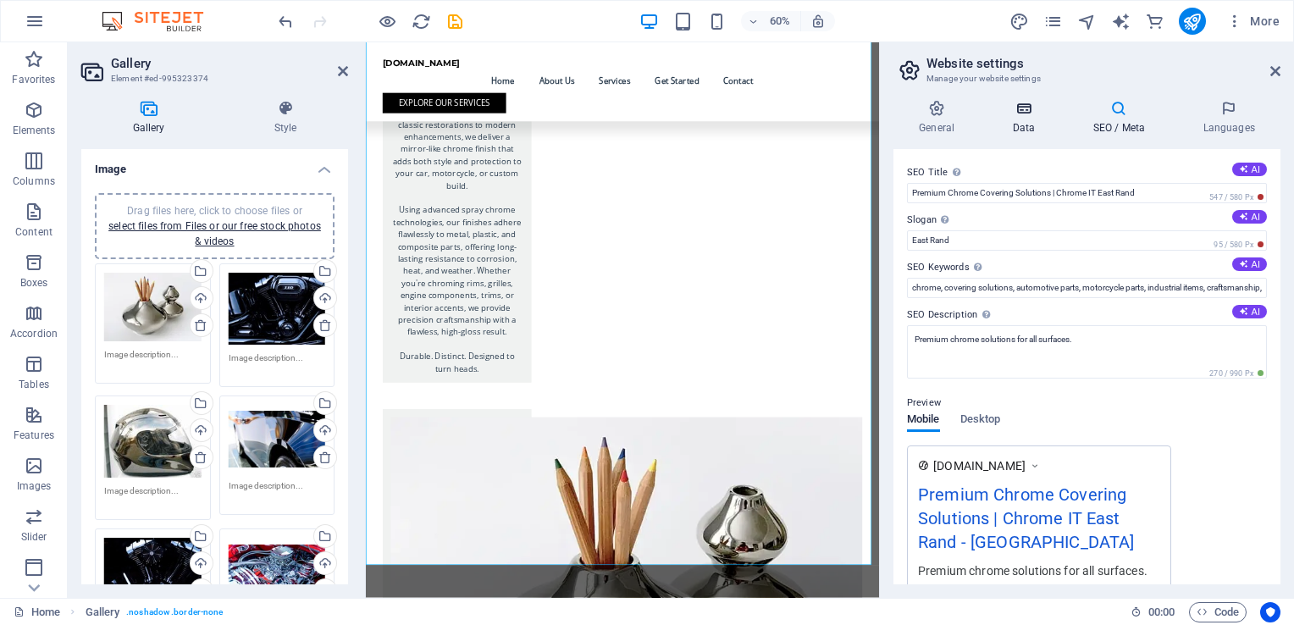
click at [1025, 118] on h4 "Data" at bounding box center [1026, 118] width 80 height 36
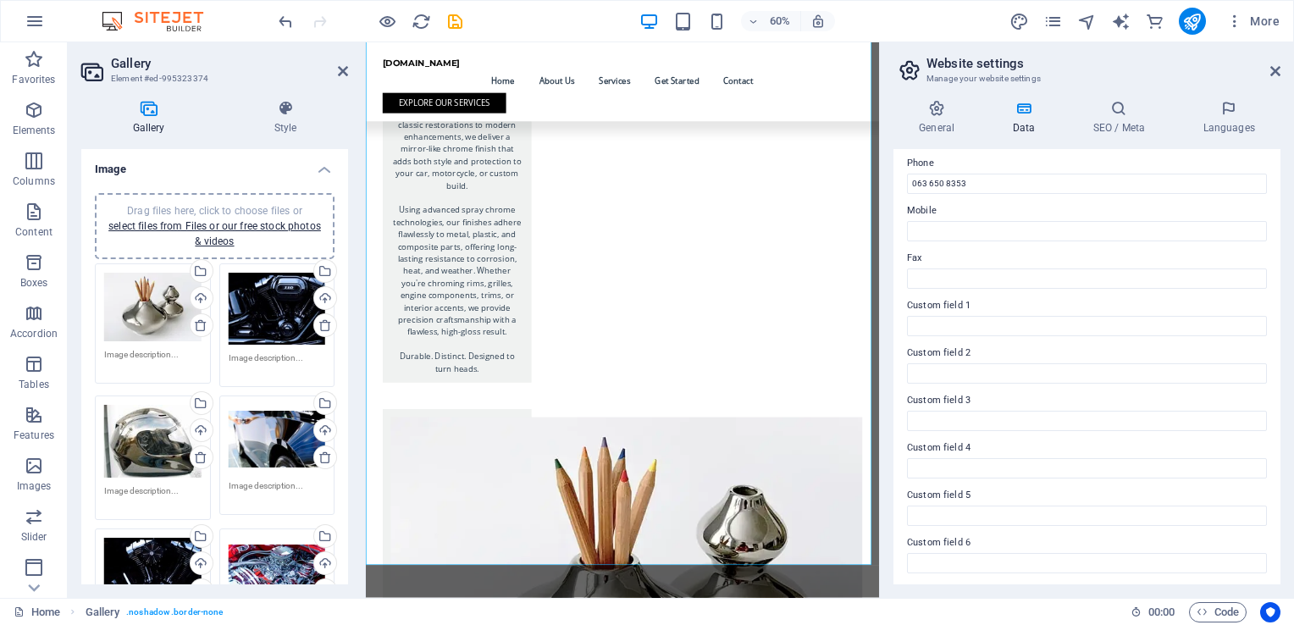
scroll to position [377, 0]
click at [1228, 122] on h4 "Languages" at bounding box center [1228, 118] width 103 height 36
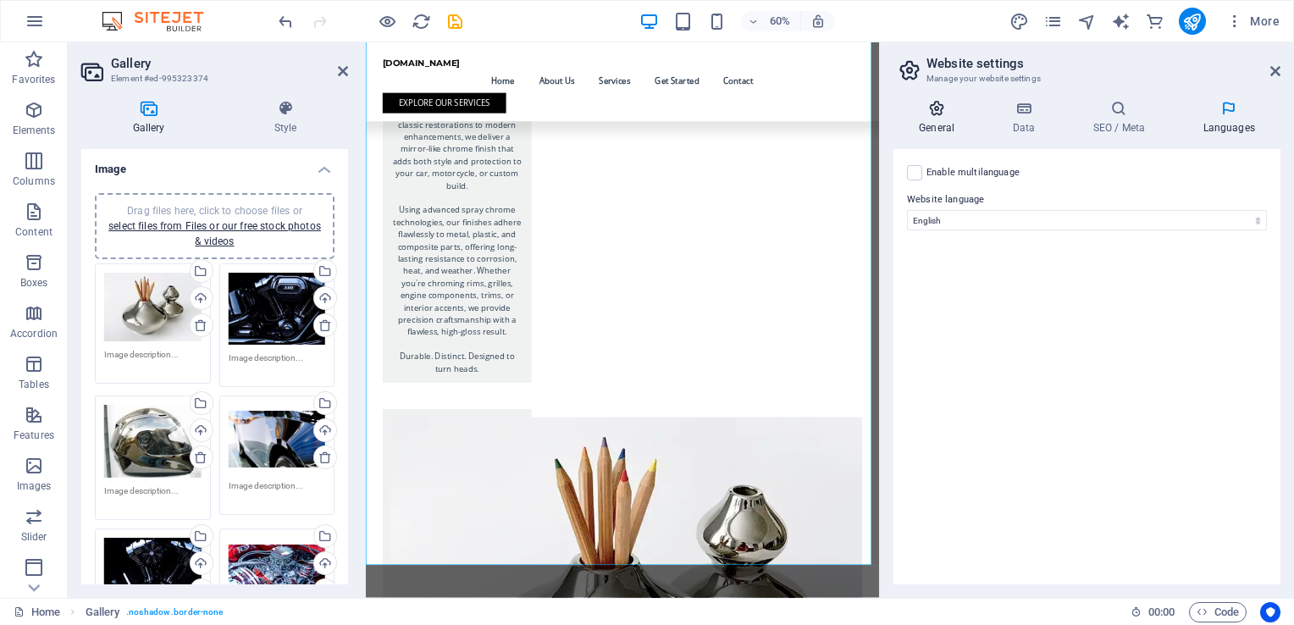
click at [925, 128] on h4 "General" at bounding box center [939, 118] width 93 height 36
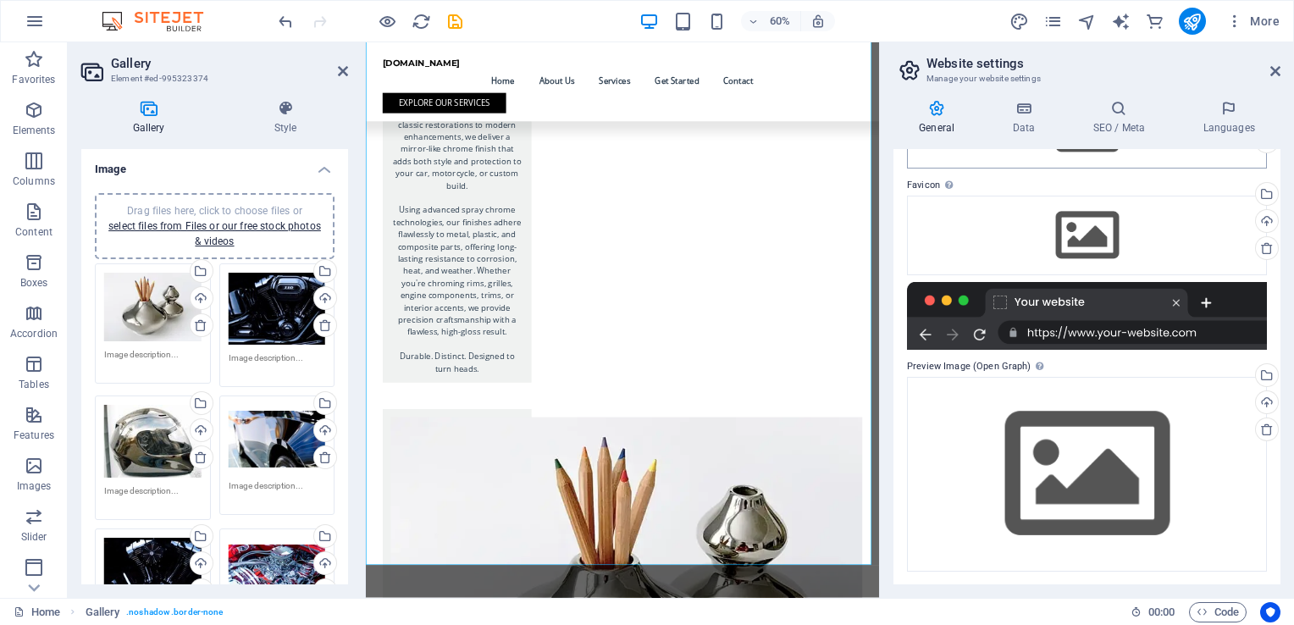
scroll to position [0, 0]
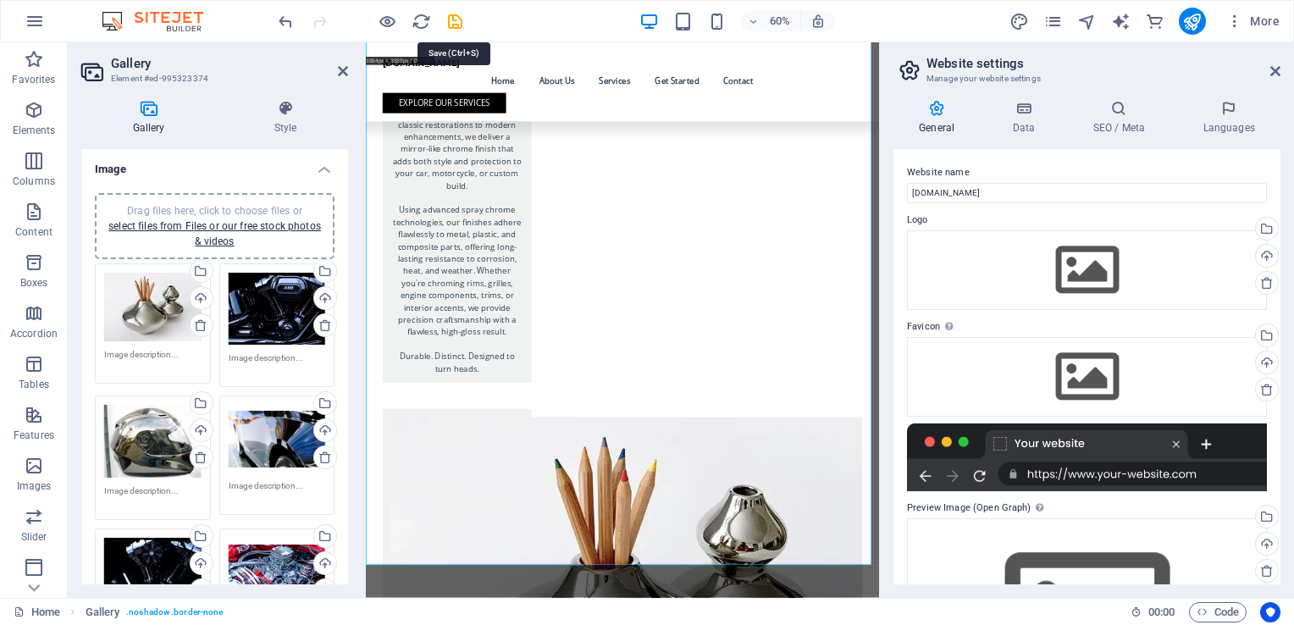
drag, startPoint x: 453, startPoint y: 26, endPoint x: 559, endPoint y: 3, distance: 108.3
click at [453, 26] on icon "save" at bounding box center [454, 21] width 19 height 19
select select "4"
select select "%"
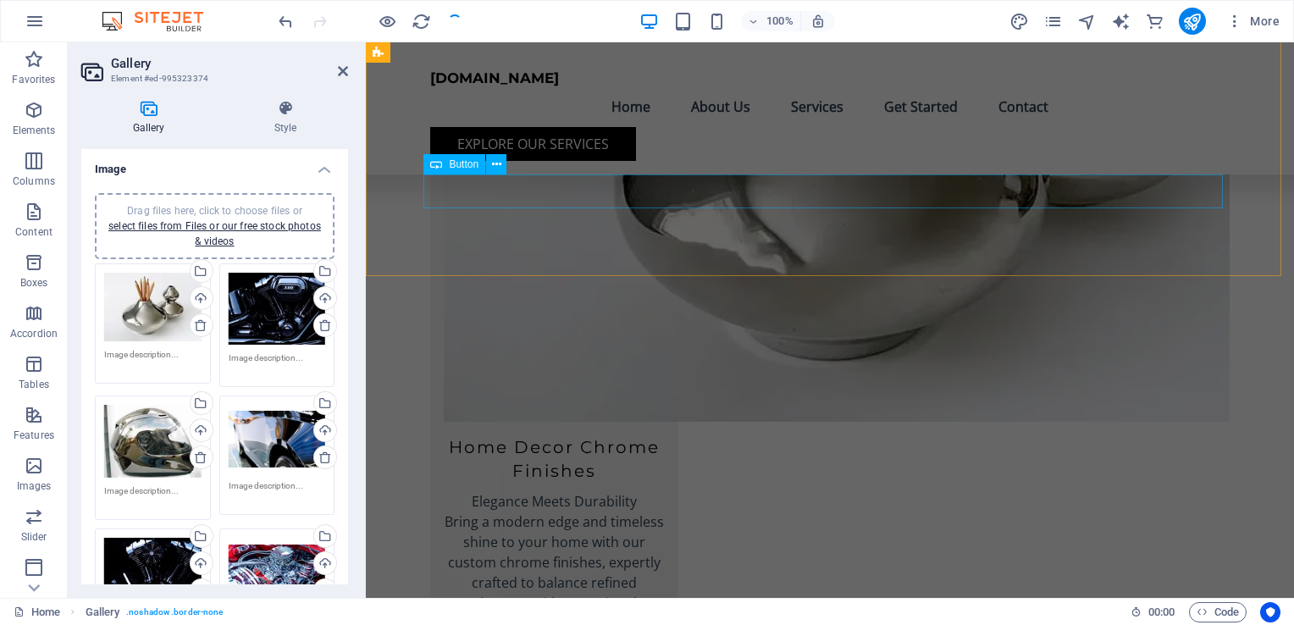
scroll to position [3703, 0]
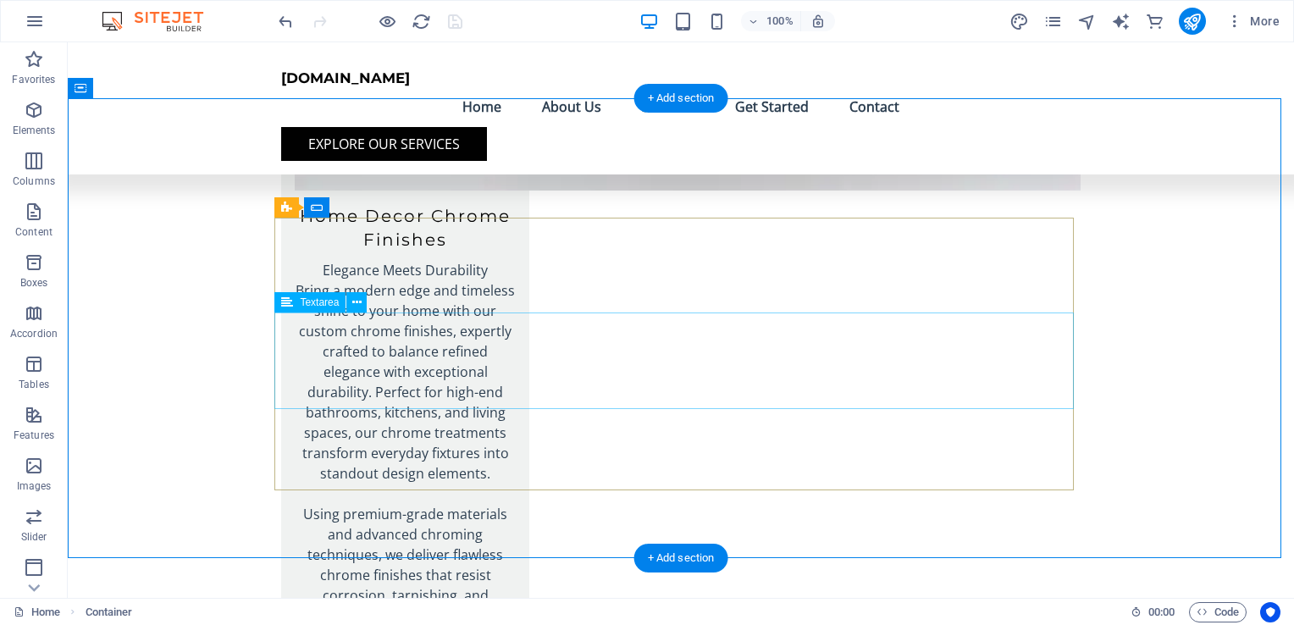
scroll to position [4379, 0]
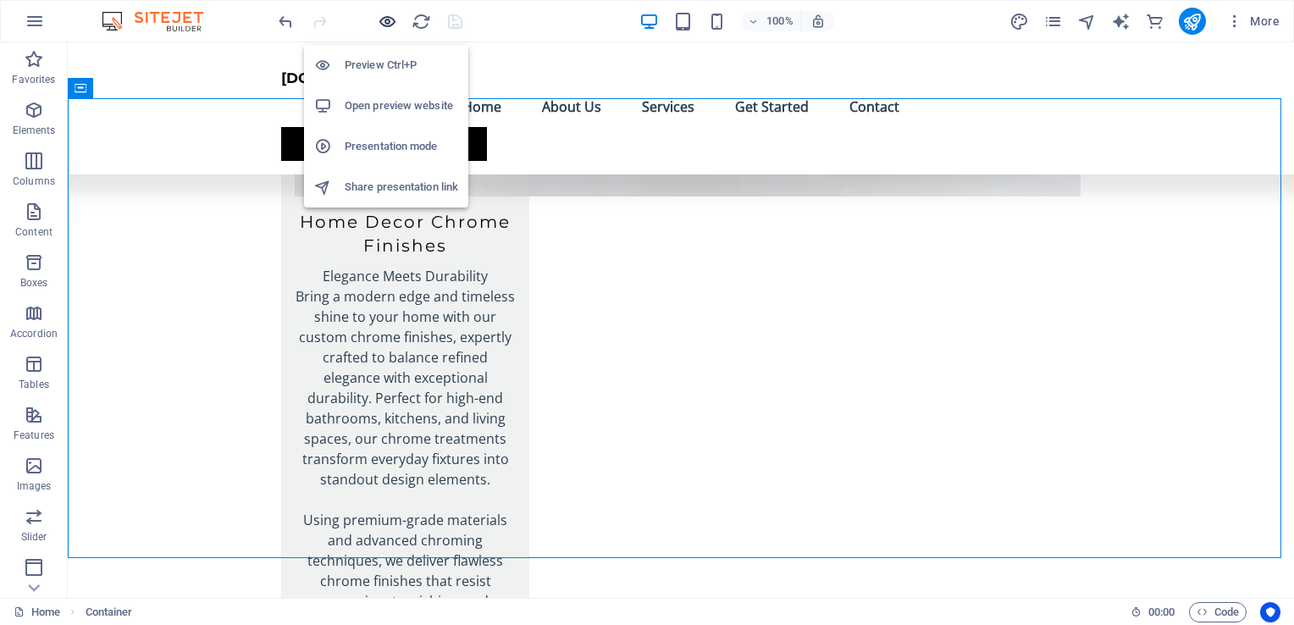
click at [389, 21] on icon "button" at bounding box center [387, 21] width 19 height 19
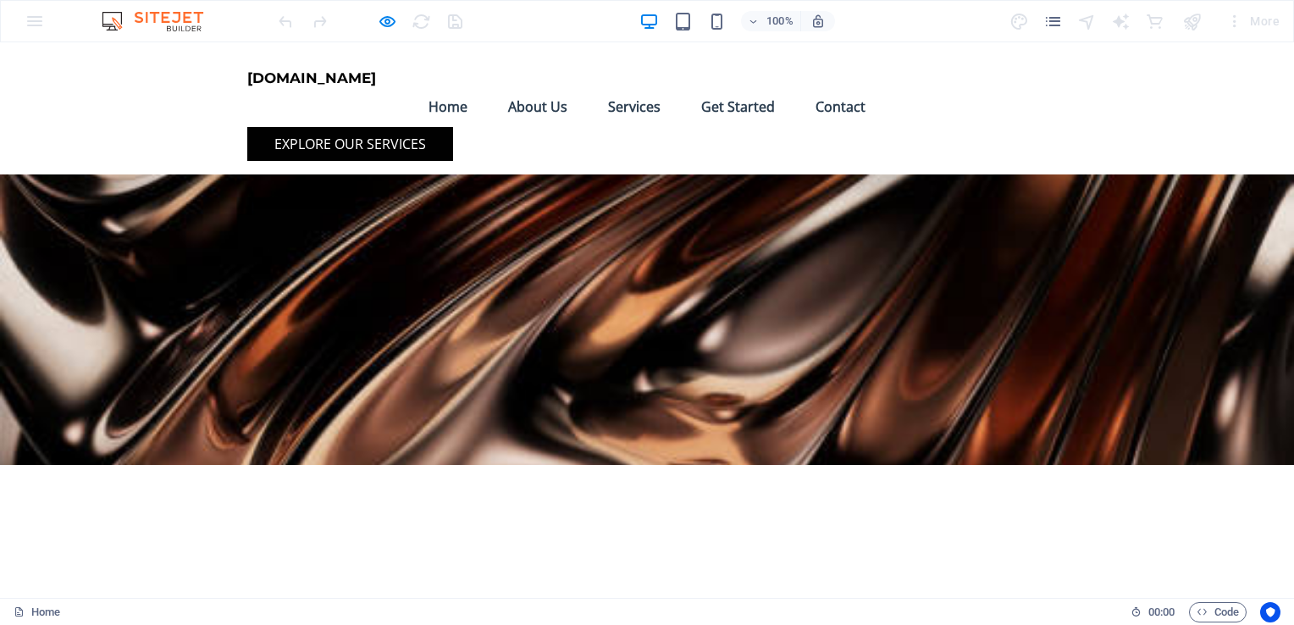
scroll to position [0, 0]
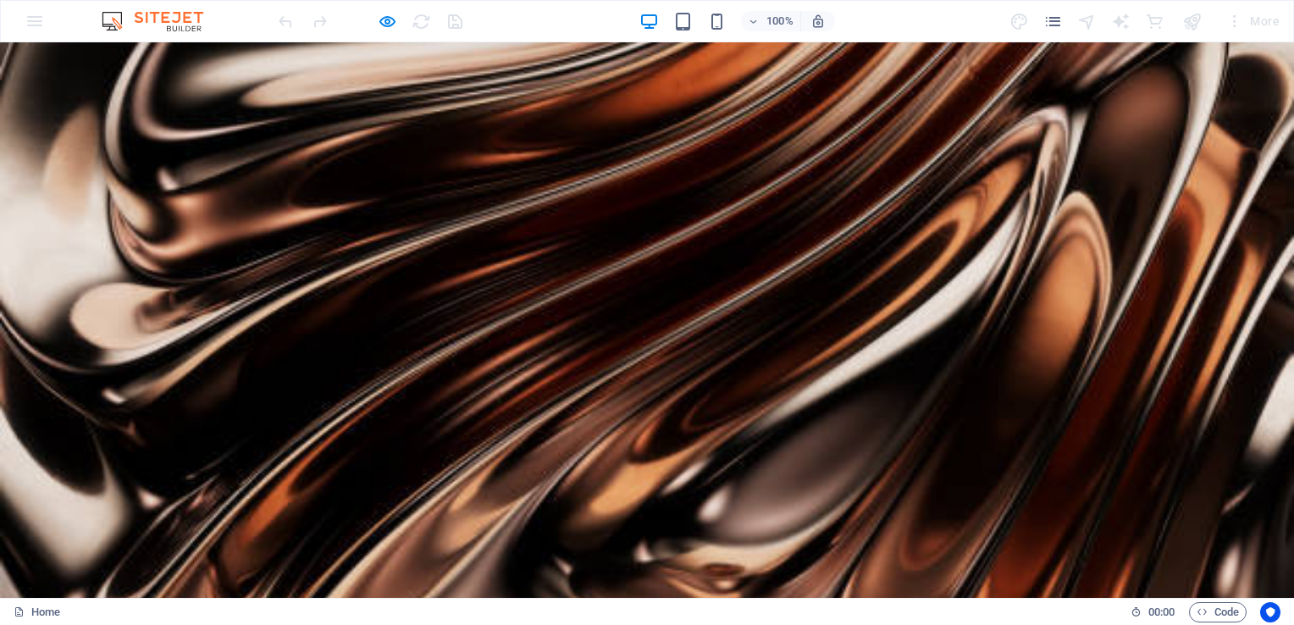
drag, startPoint x: 242, startPoint y: 342, endPoint x: 340, endPoint y: 435, distance: 135.3
drag, startPoint x: 340, startPoint y: 435, endPoint x: 291, endPoint y: 395, distance: 63.2
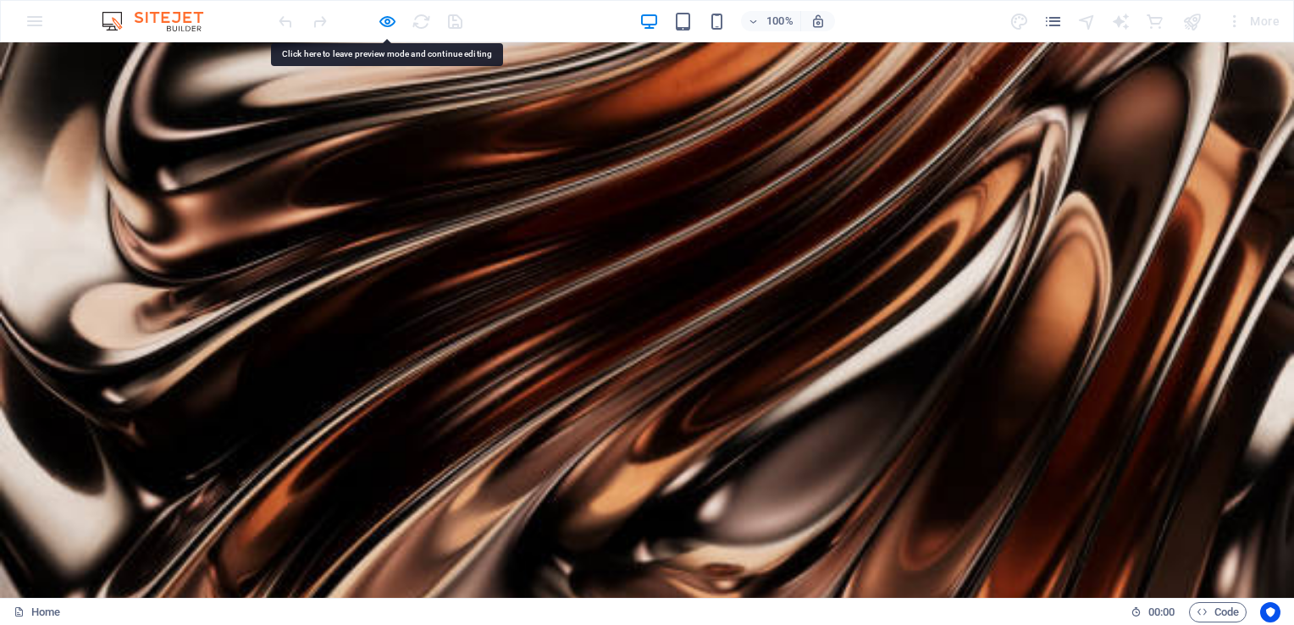
copy p "At Chrome It All East Rand. We use Advanced chrome techniques designed not only…"
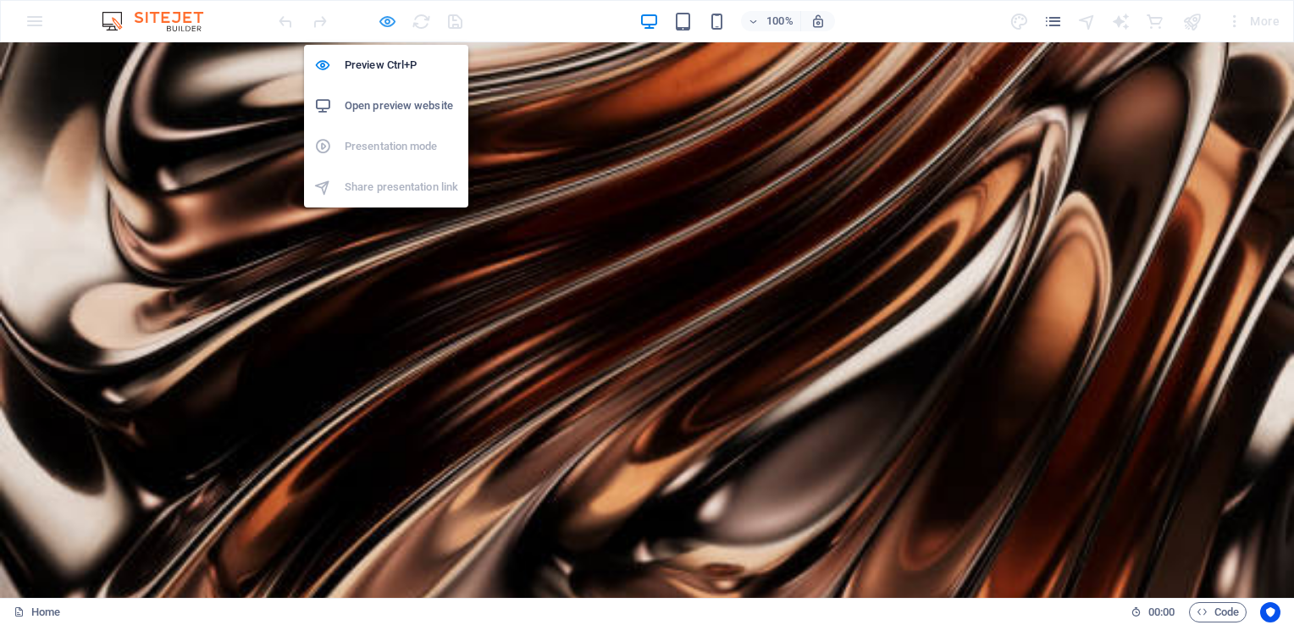
click at [384, 19] on icon "button" at bounding box center [387, 21] width 19 height 19
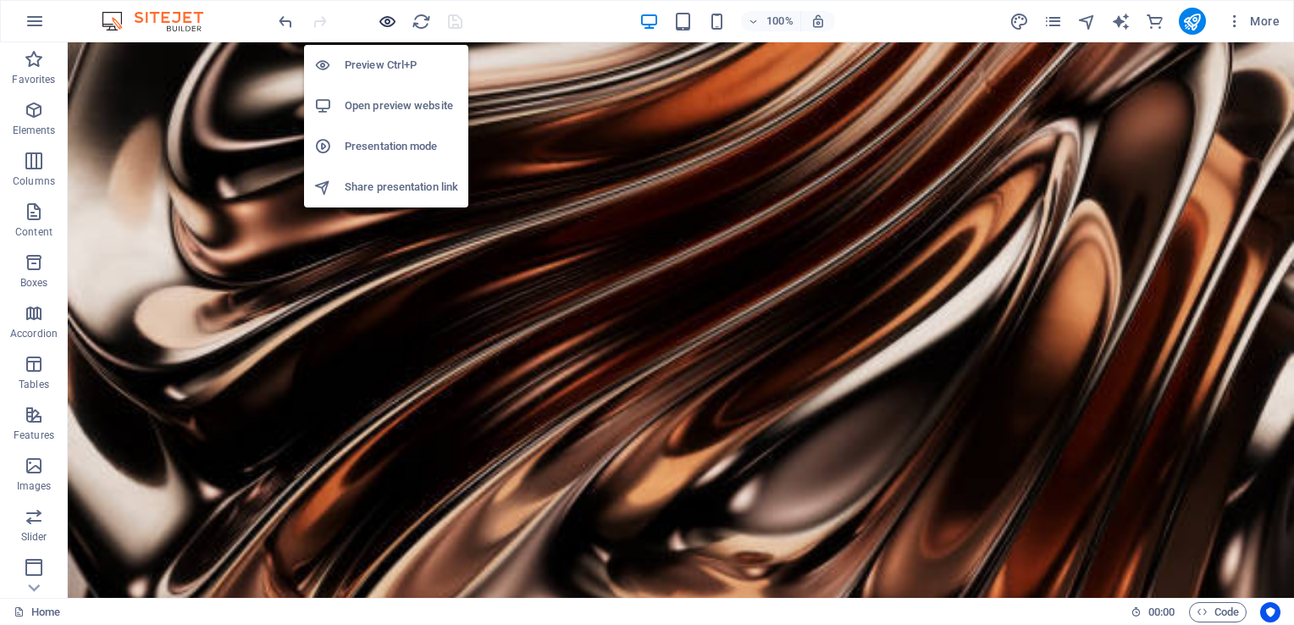
click at [387, 19] on icon "button" at bounding box center [387, 21] width 19 height 19
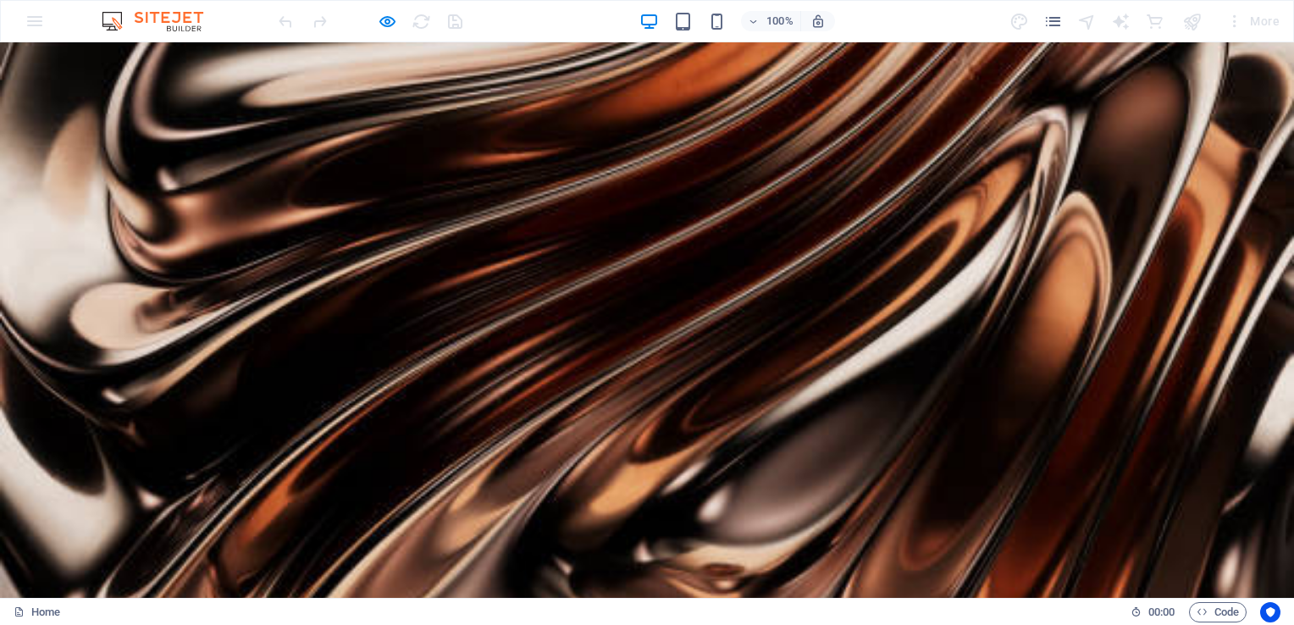
drag, startPoint x: 921, startPoint y: 92, endPoint x: 918, endPoint y: 178, distance: 85.6
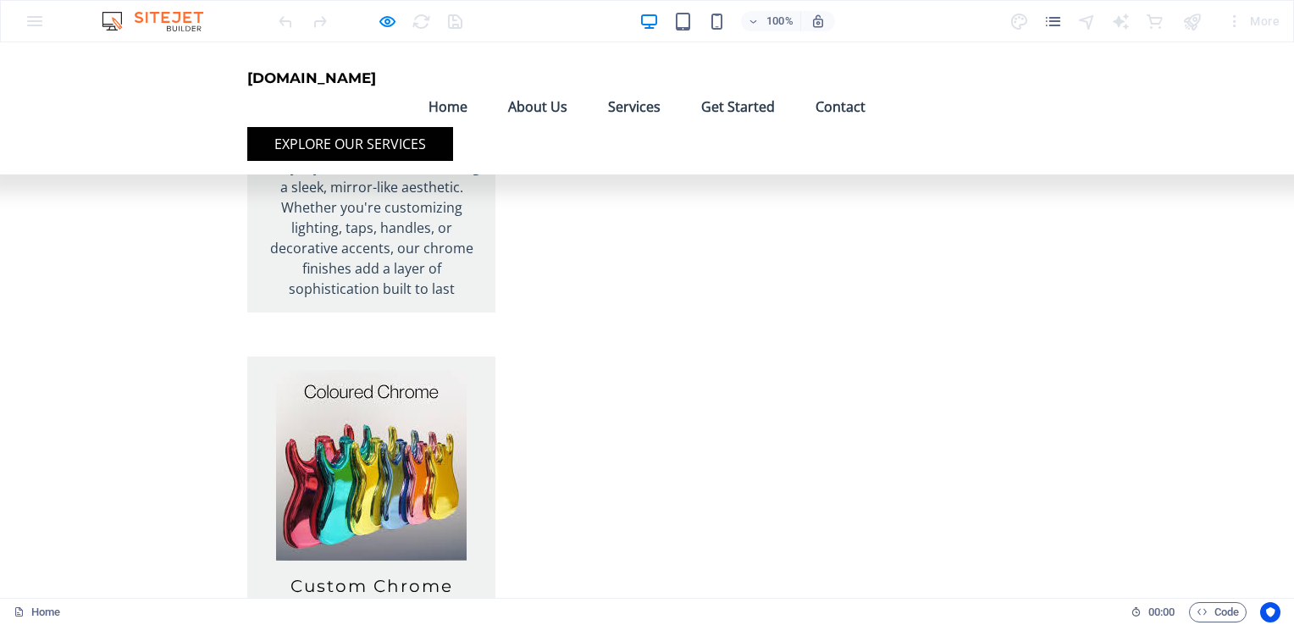
scroll to position [4819, 0]
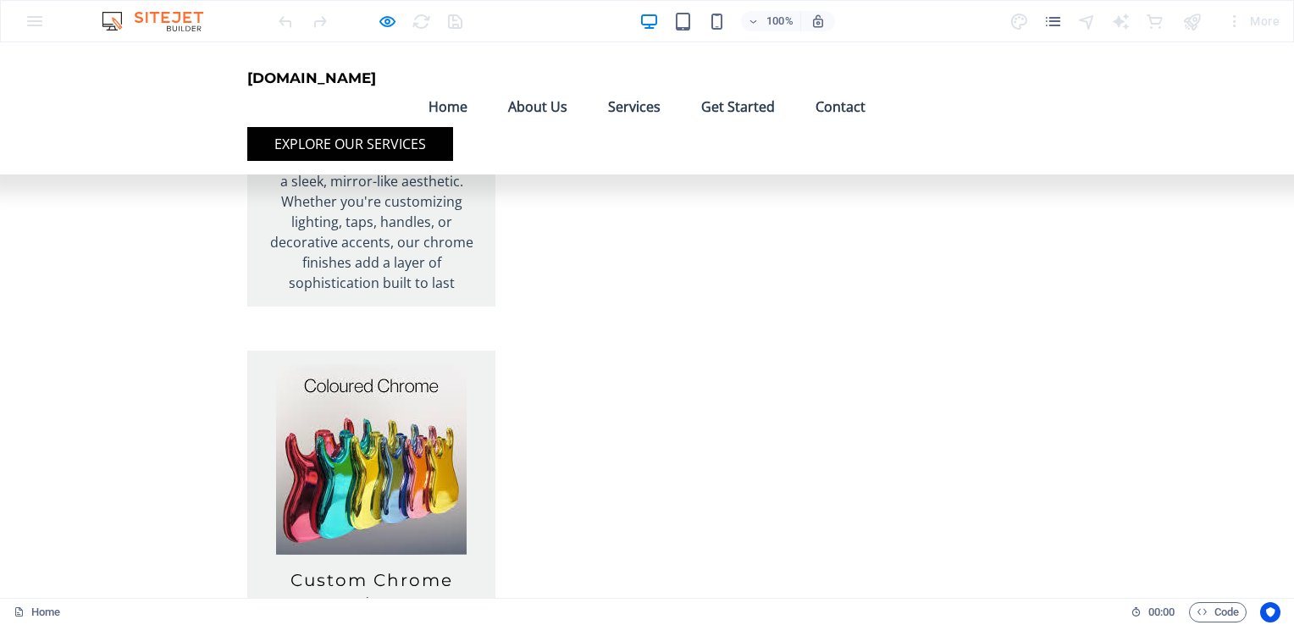
drag, startPoint x: 257, startPoint y: 349, endPoint x: 207, endPoint y: 364, distance: 53.0
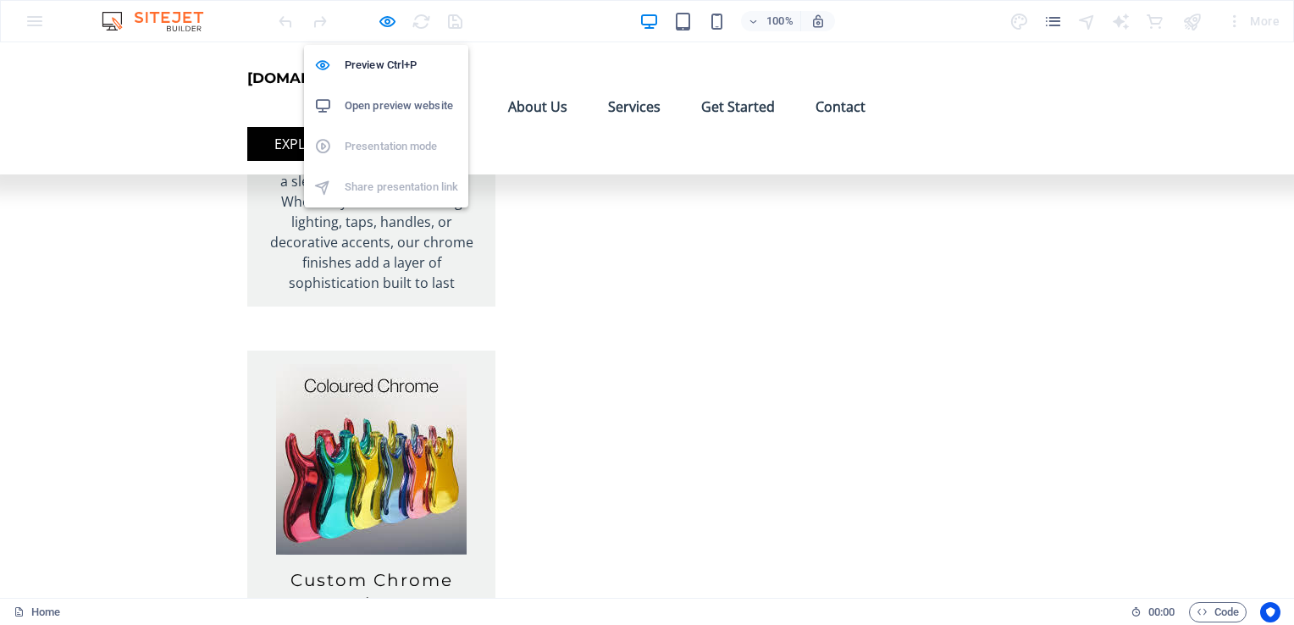
drag, startPoint x: 382, startPoint y: 22, endPoint x: 324, endPoint y: 161, distance: 150.3
click at [382, 22] on icon "button" at bounding box center [387, 21] width 19 height 19
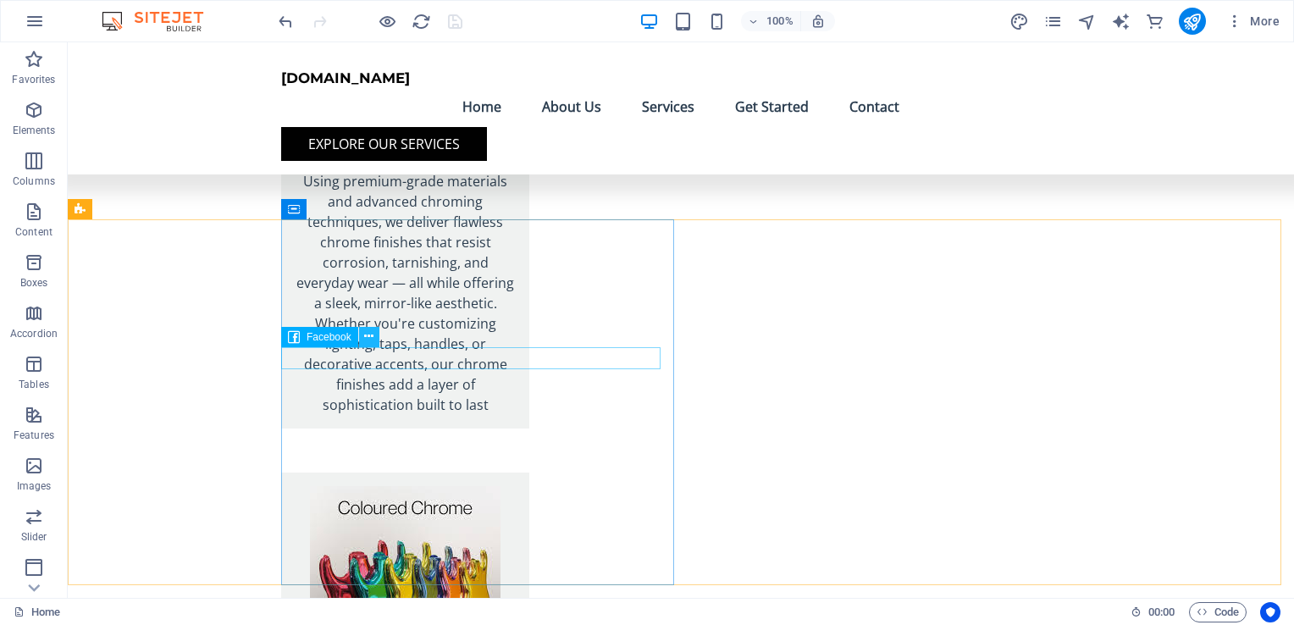
click at [372, 340] on icon at bounding box center [368, 337] width 9 height 18
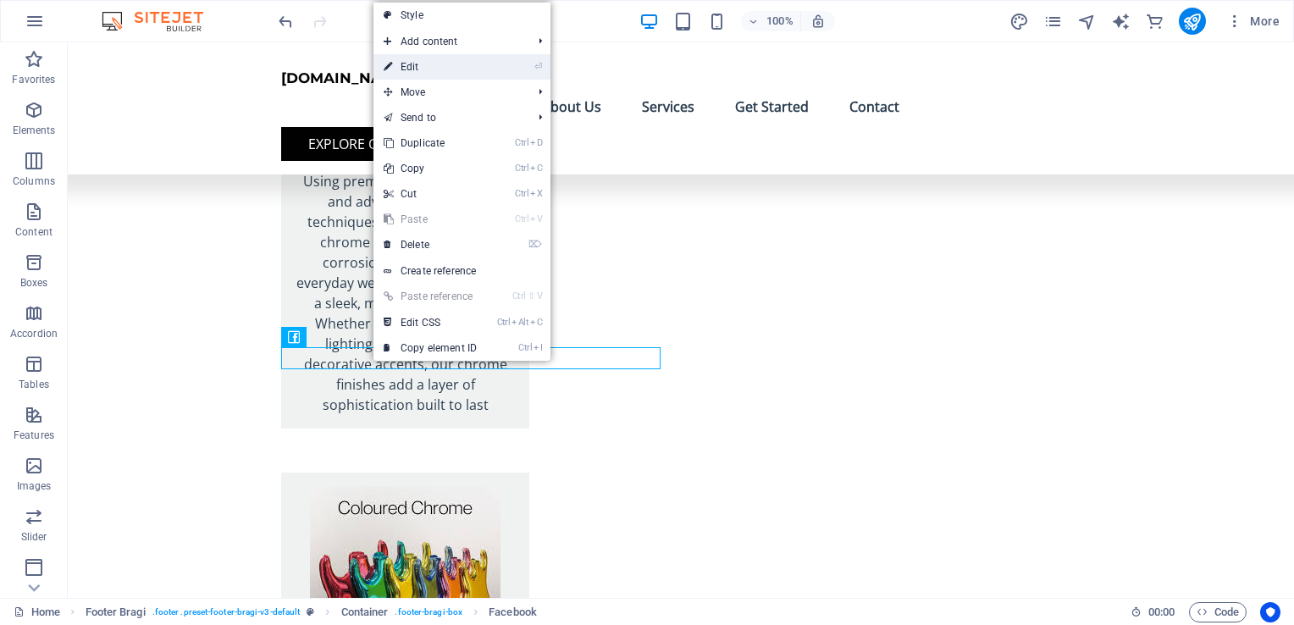
click at [425, 74] on link "⏎ Edit" at bounding box center [429, 66] width 113 height 25
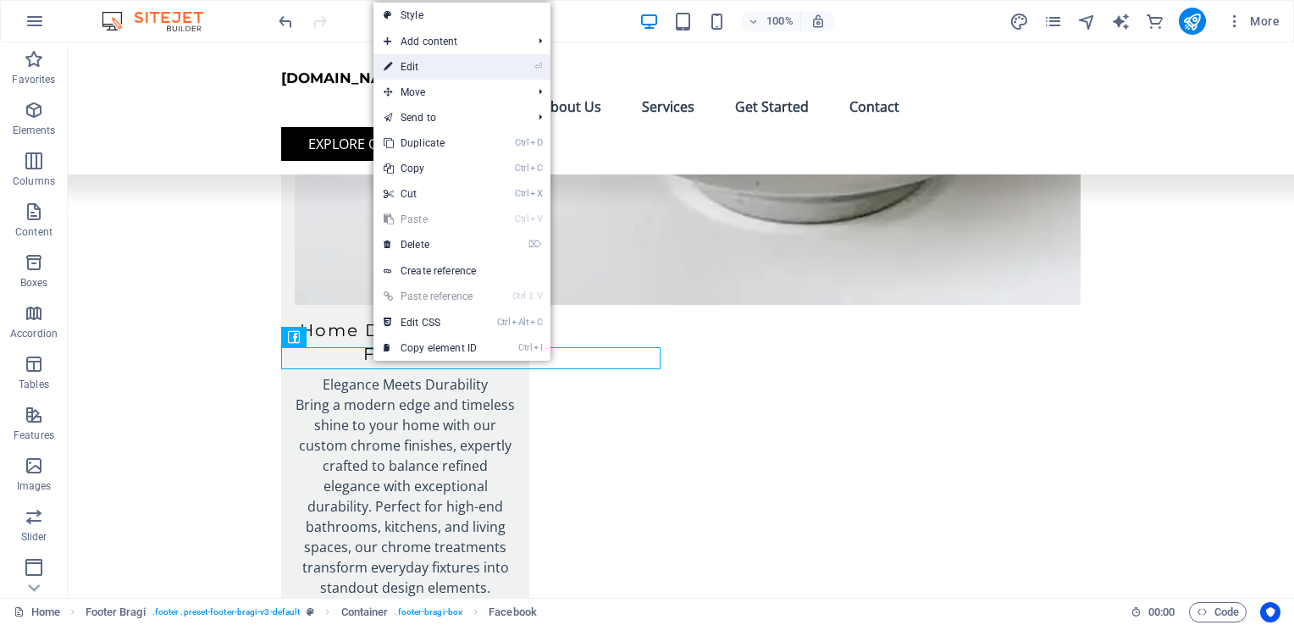
select select "button"
select select "%"
select select "px"
